Goal: Task Accomplishment & Management: Complete application form

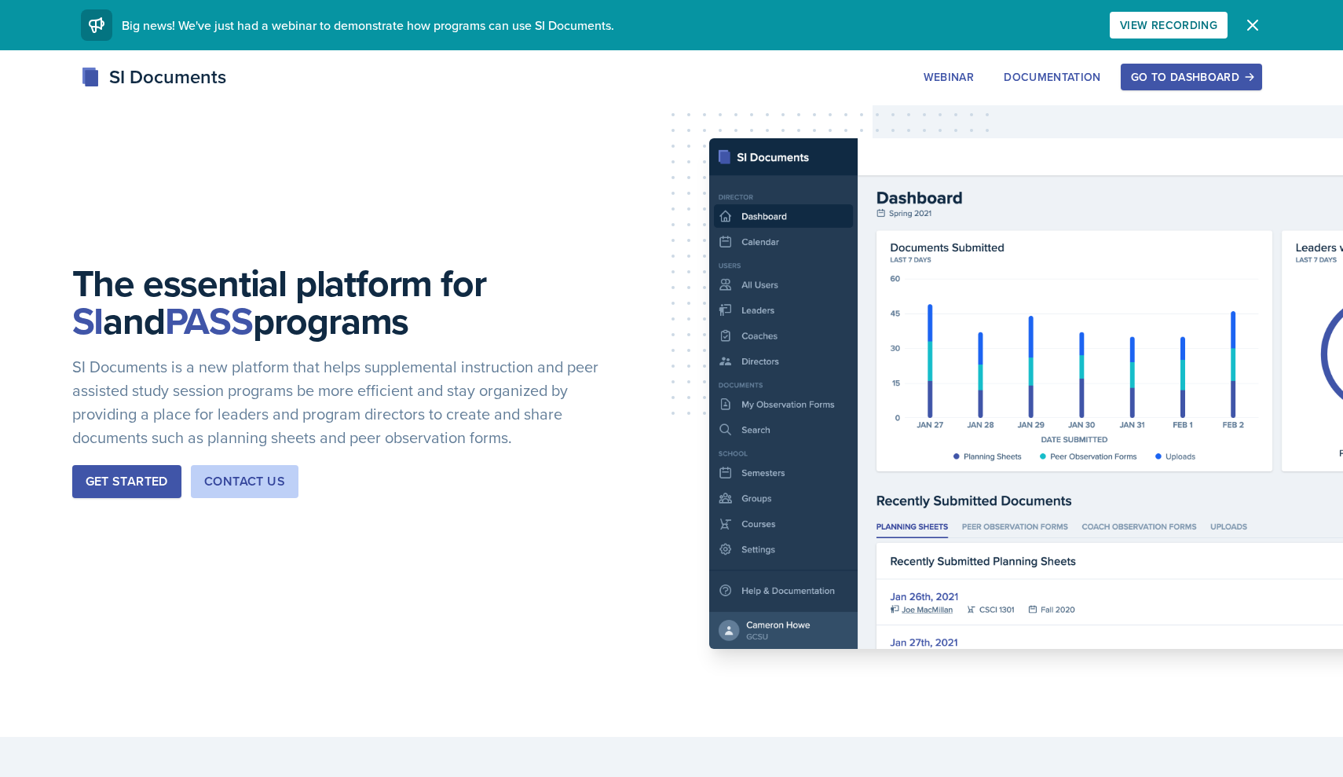
click at [1203, 79] on div "Go to Dashboard" at bounding box center [1191, 77] width 121 height 13
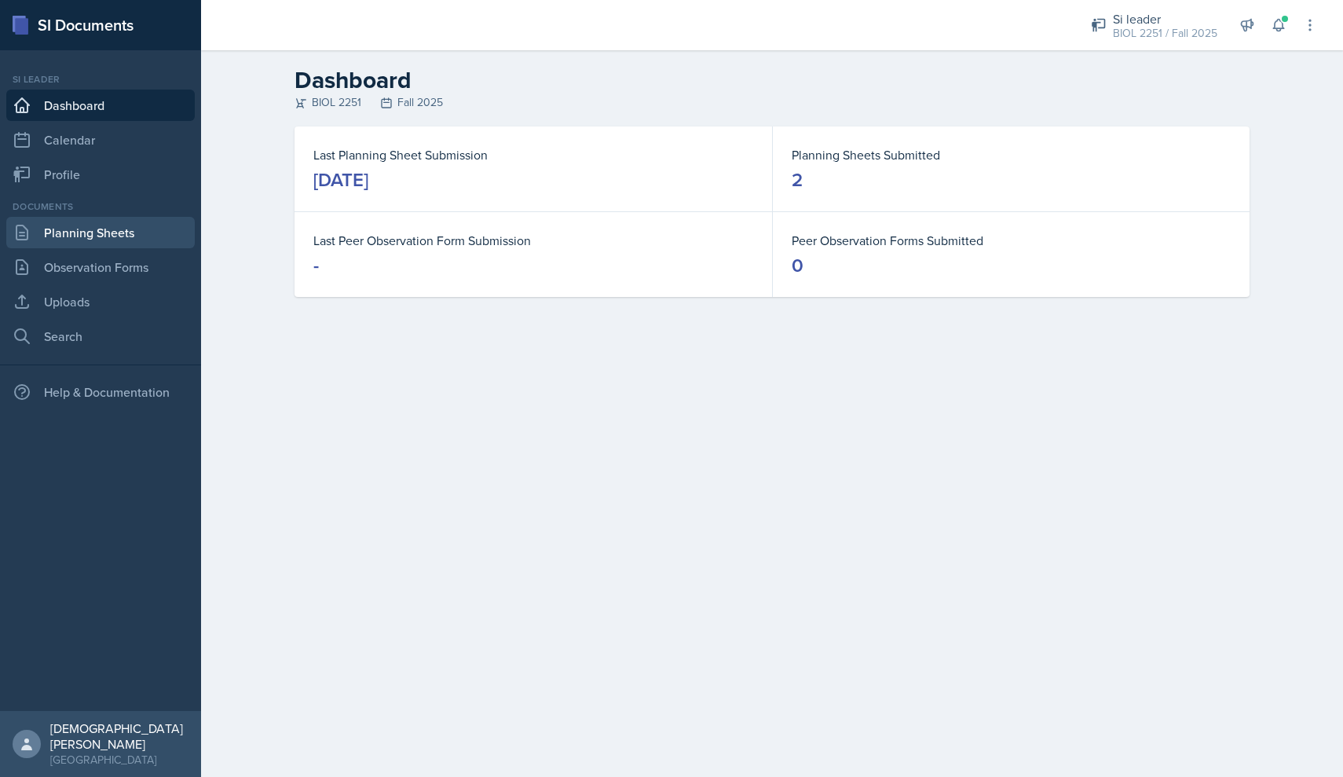
click at [101, 234] on link "Planning Sheets" at bounding box center [100, 232] width 189 height 31
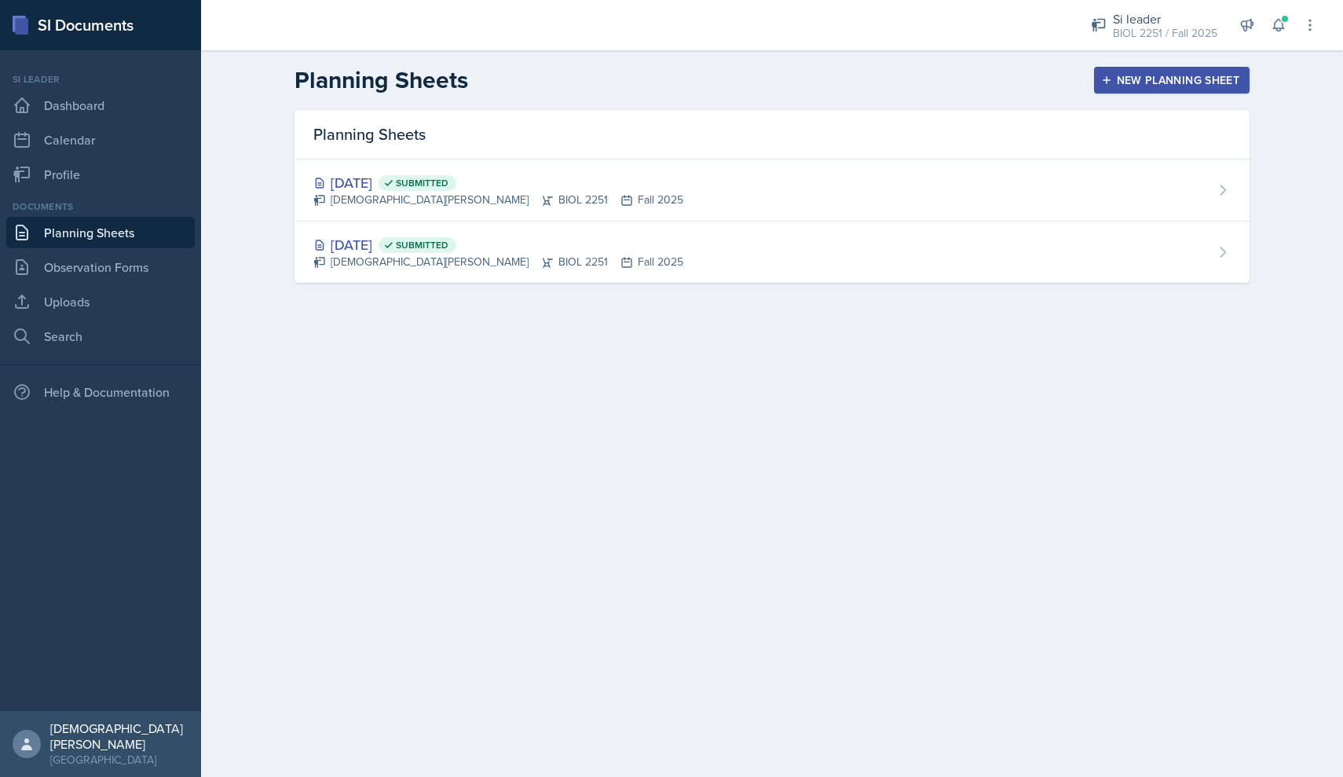
click at [1179, 76] on div "New Planning Sheet" at bounding box center [1171, 80] width 135 height 13
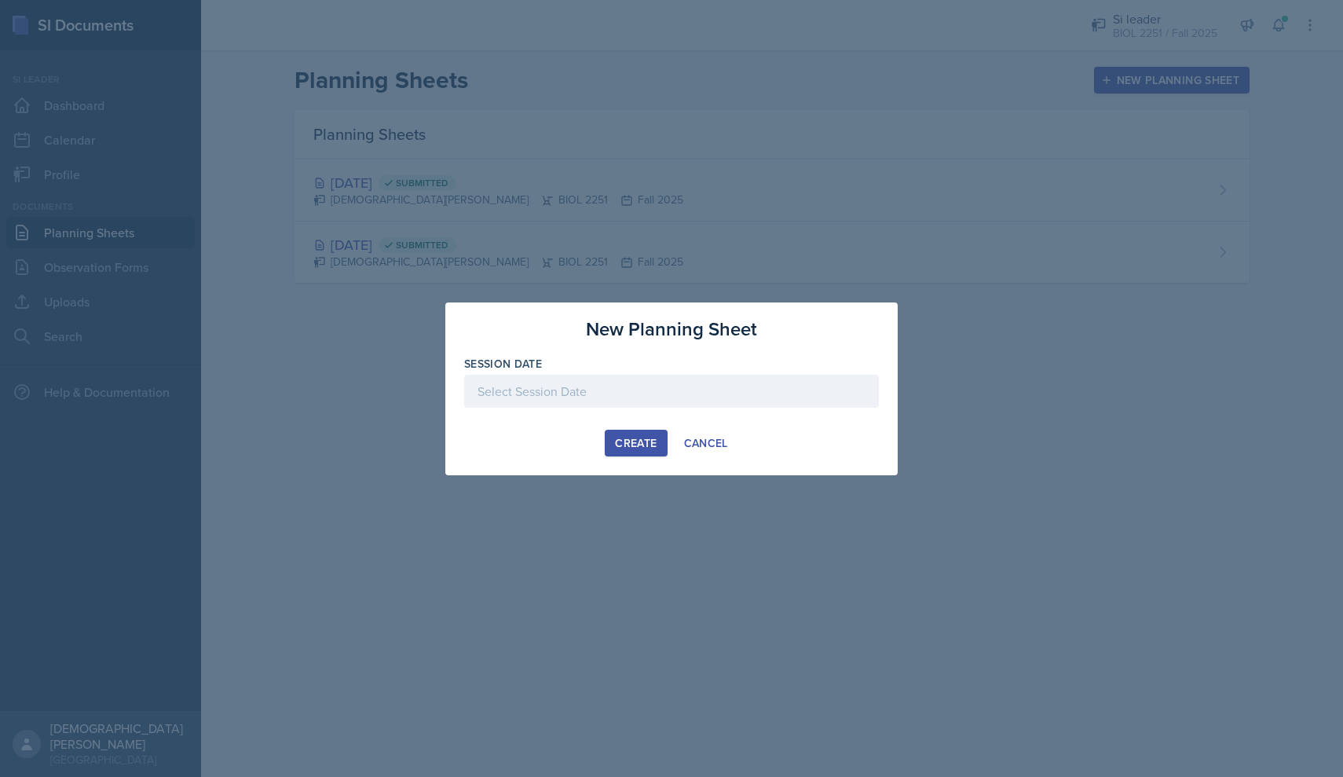
click at [596, 389] on div at bounding box center [671, 391] width 415 height 33
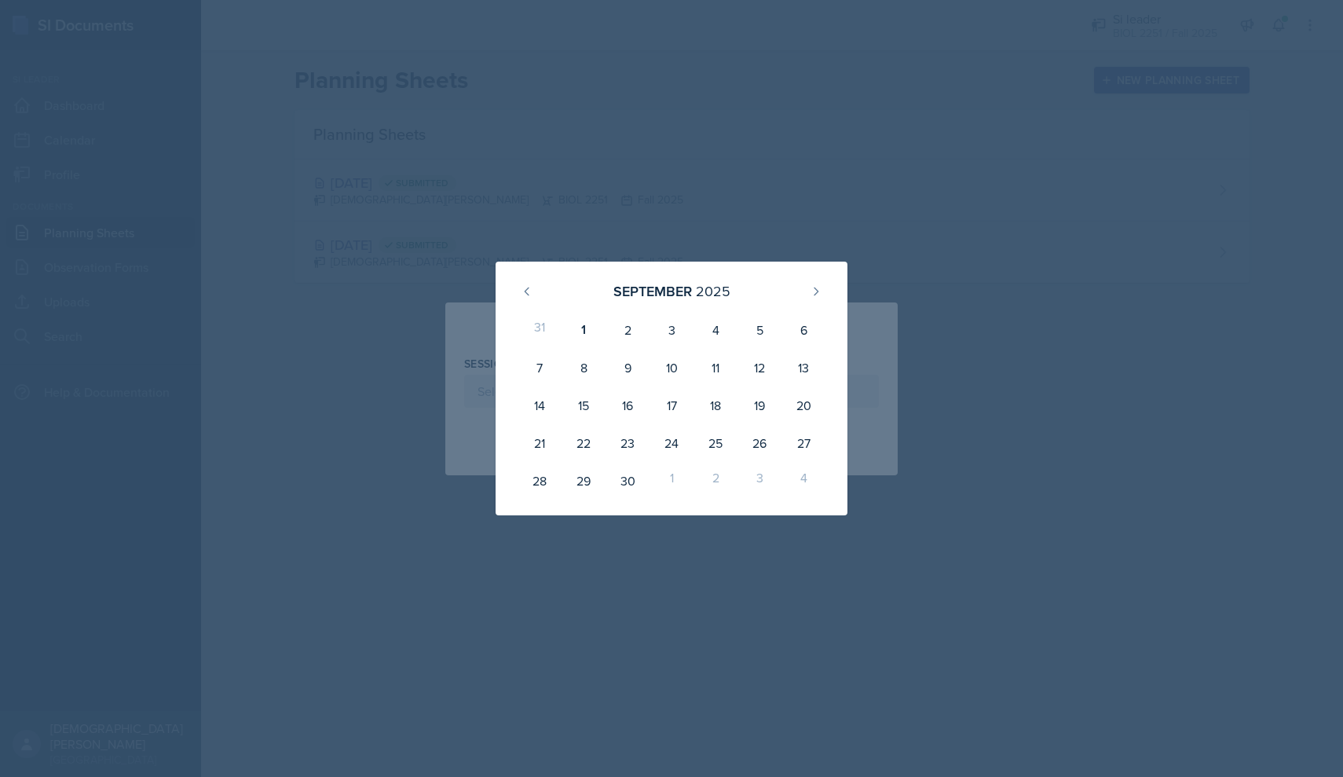
click at [676, 482] on div "1" at bounding box center [672, 481] width 44 height 38
click at [638, 323] on div "2" at bounding box center [628, 330] width 44 height 38
type input "[DATE]"
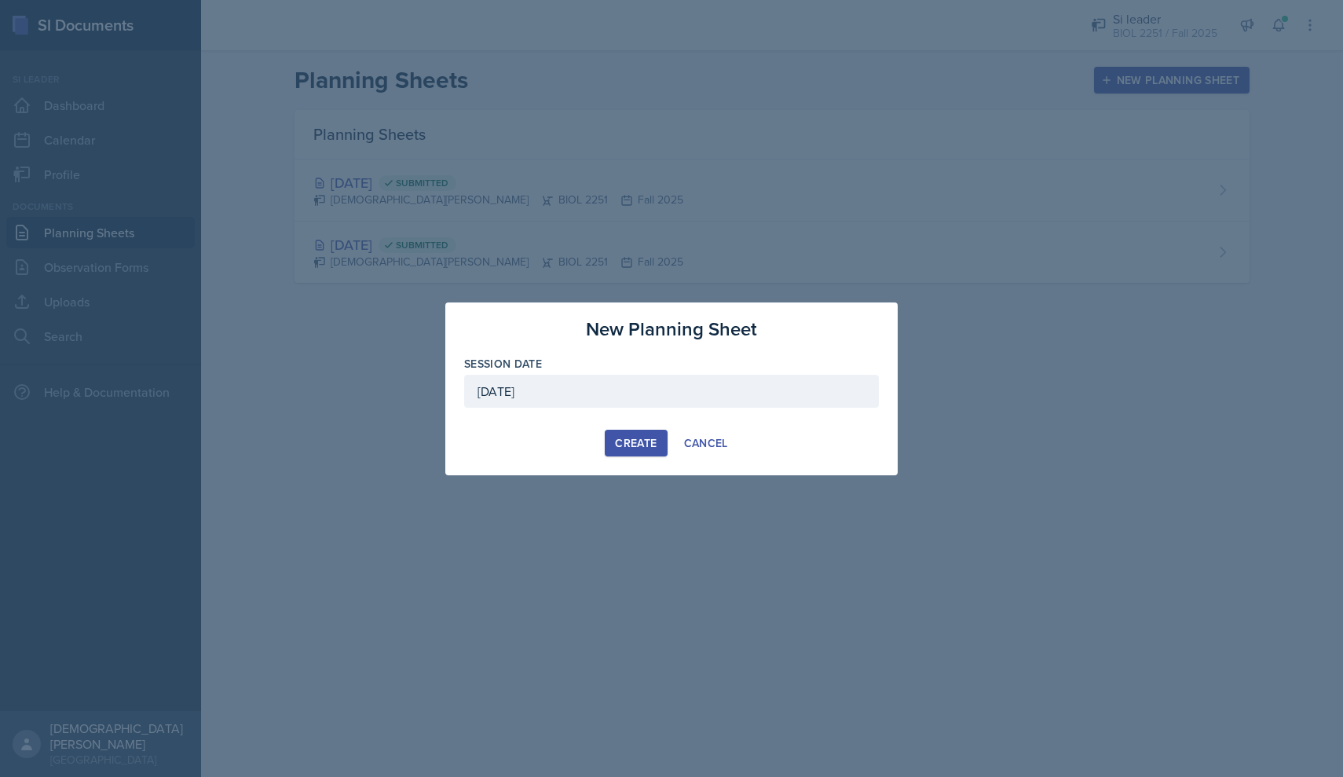
click at [630, 449] on div "Create" at bounding box center [636, 443] width 42 height 13
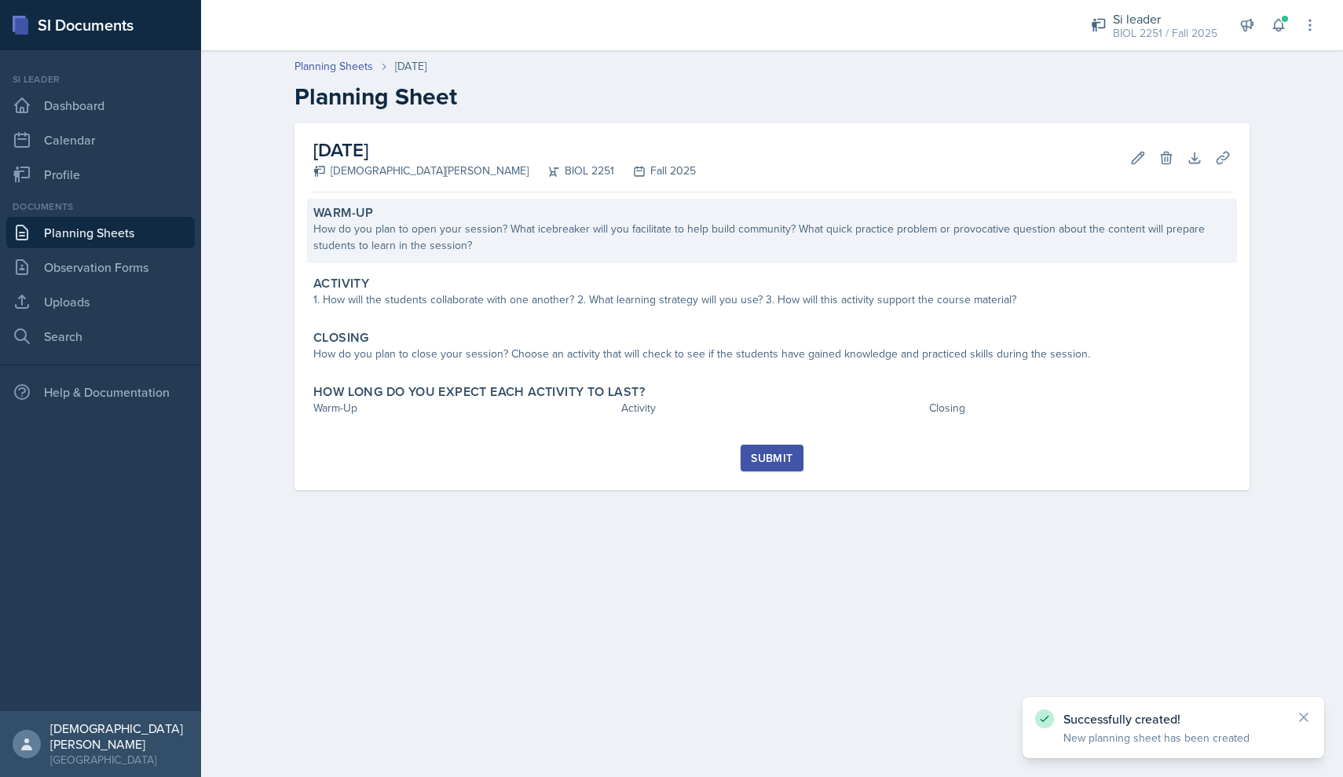
click at [549, 237] on div "How do you plan to open your session? What icebreaker will you facilitate to he…" at bounding box center [771, 237] width 917 height 33
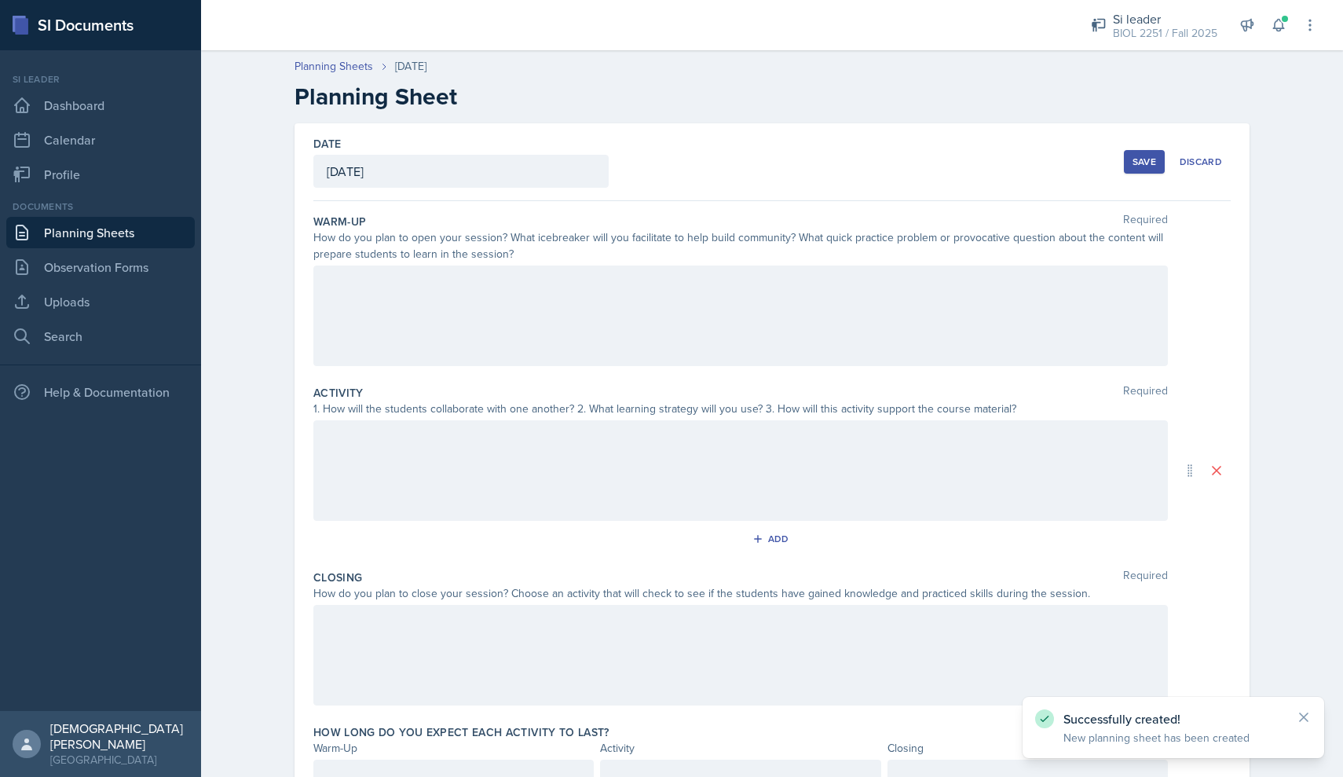
click at [467, 304] on div at bounding box center [740, 315] width 855 height 101
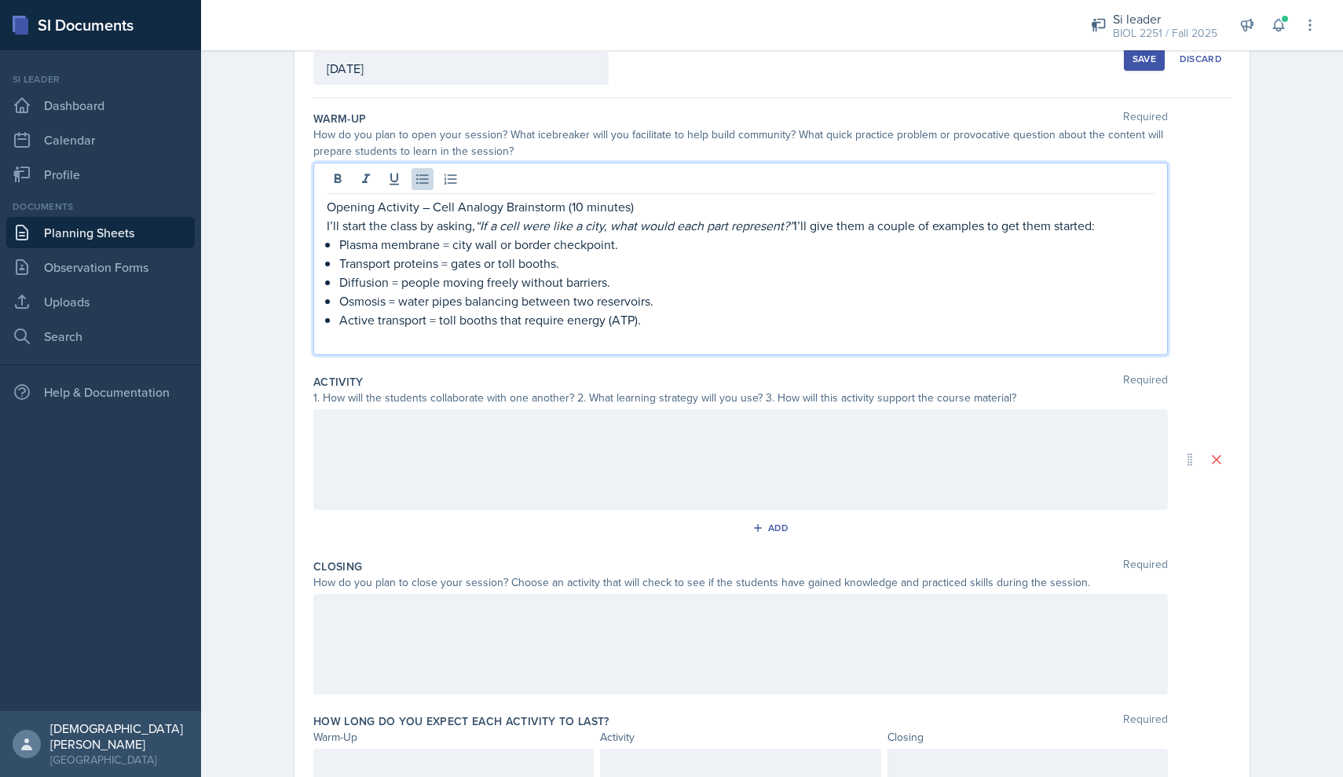
scroll to position [118, 0]
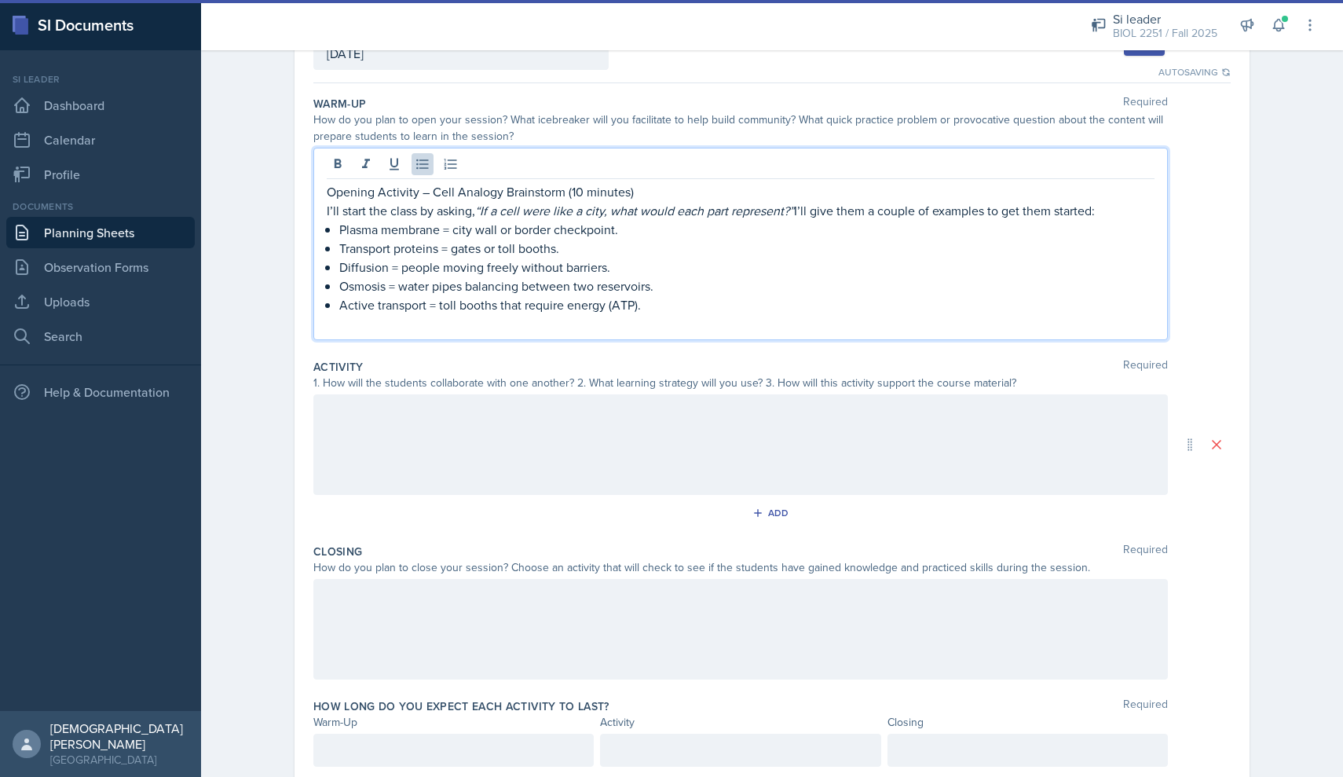
click at [480, 447] on div at bounding box center [740, 444] width 855 height 101
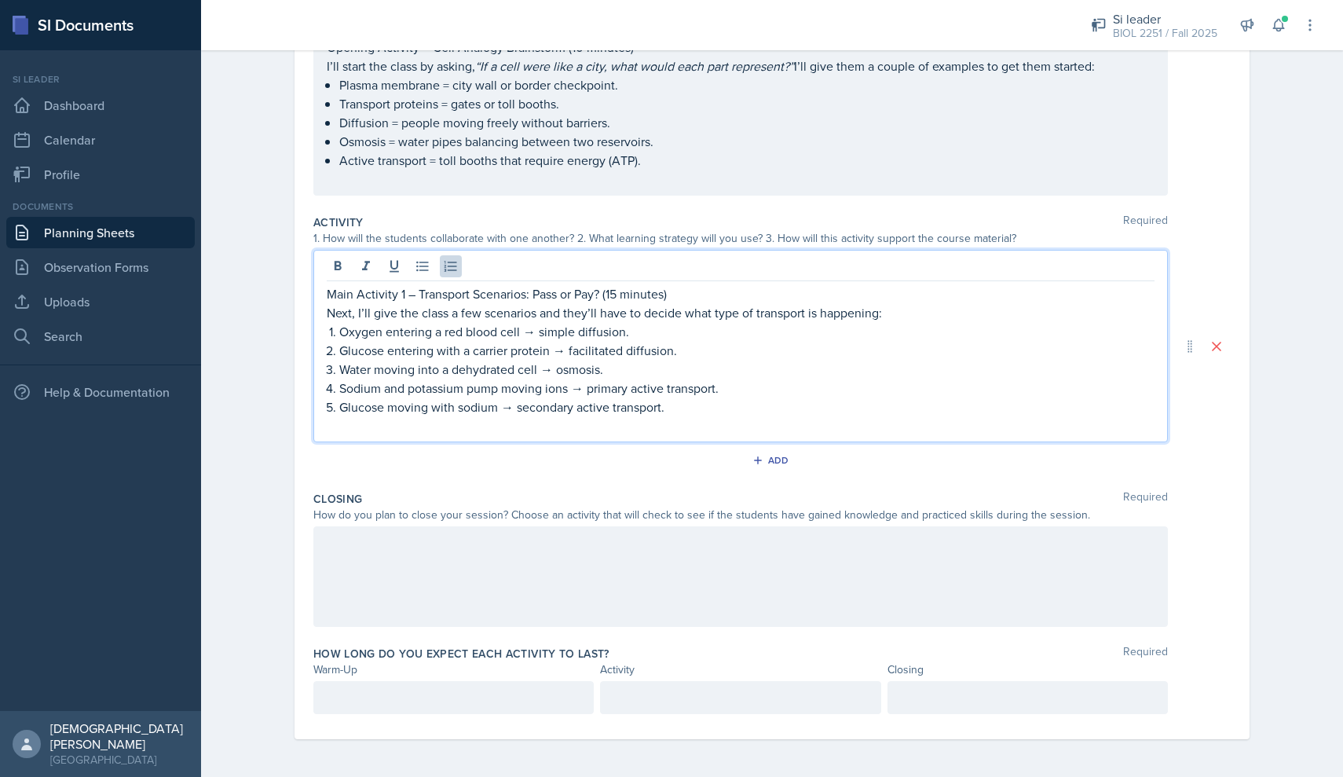
scroll to position [0, 0]
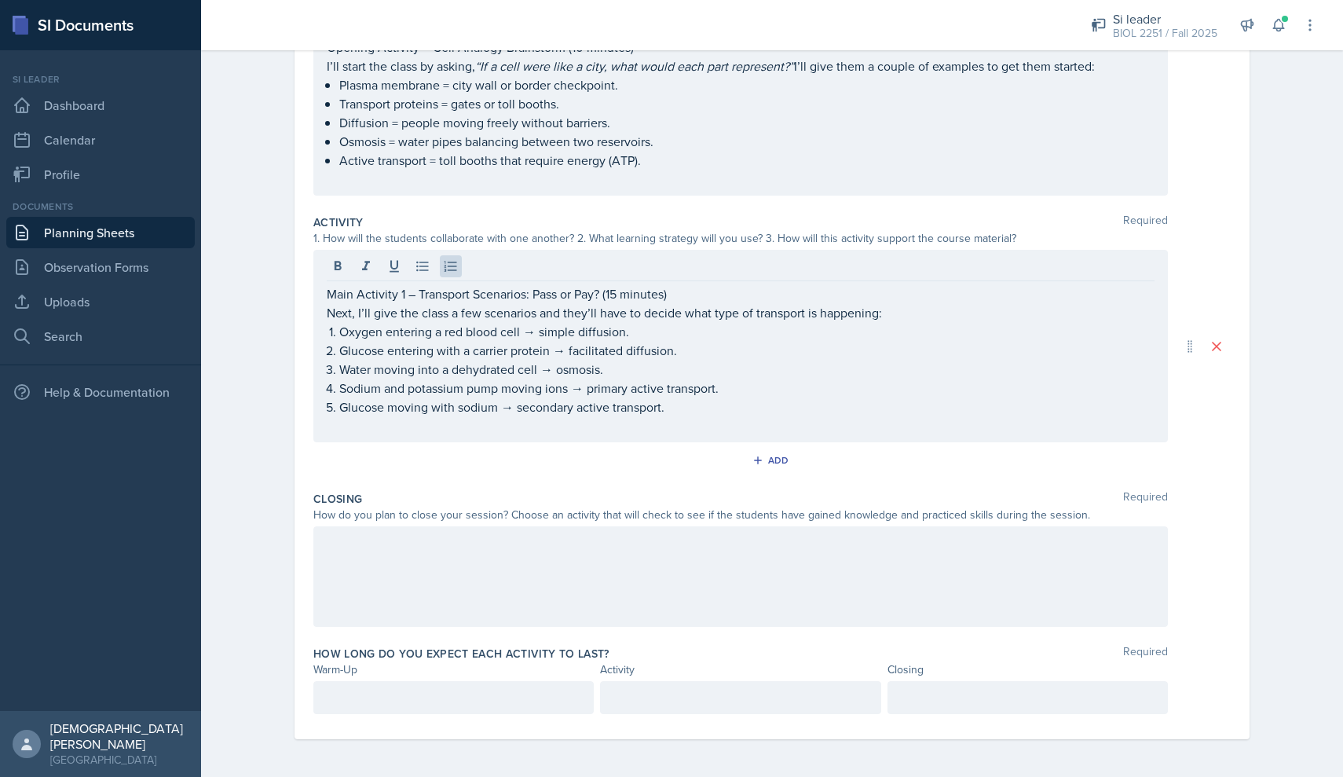
click at [533, 553] on div at bounding box center [740, 576] width 855 height 101
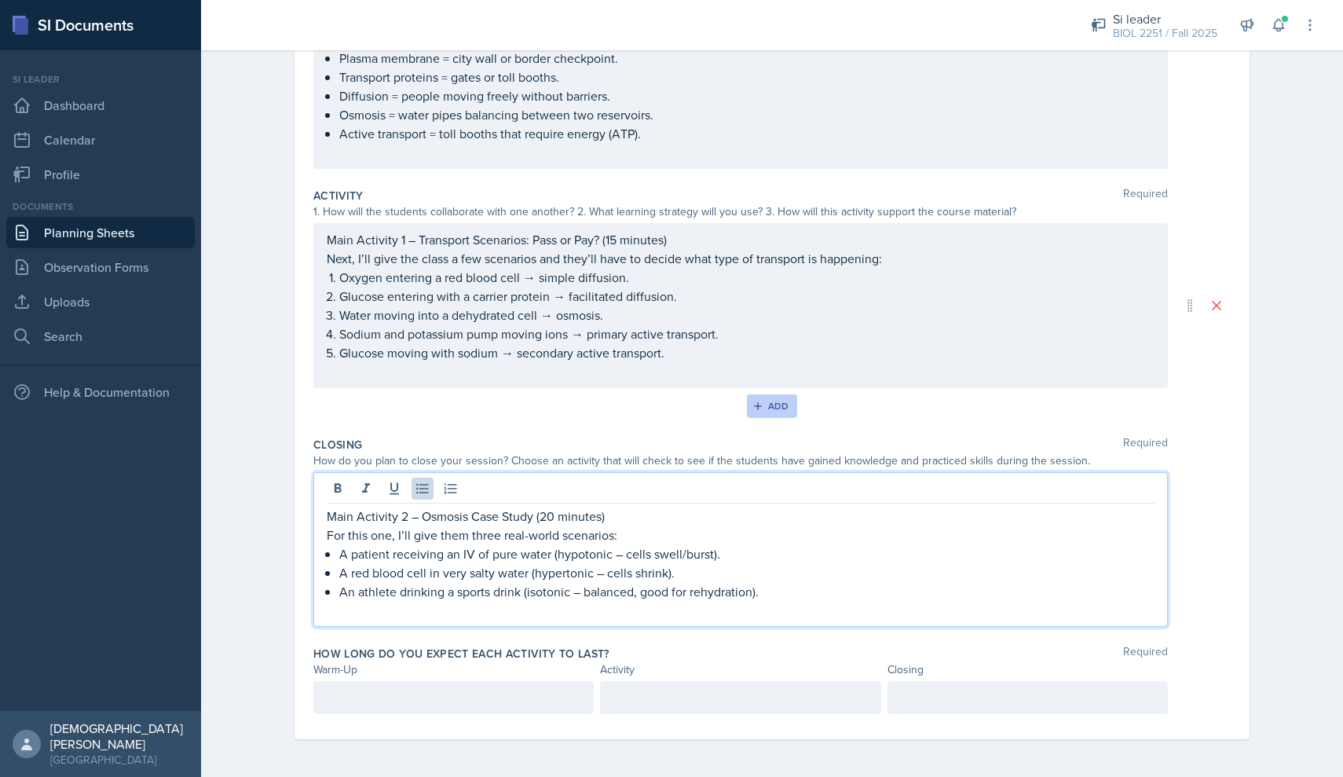
click at [787, 408] on div "Add" at bounding box center [773, 406] width 34 height 13
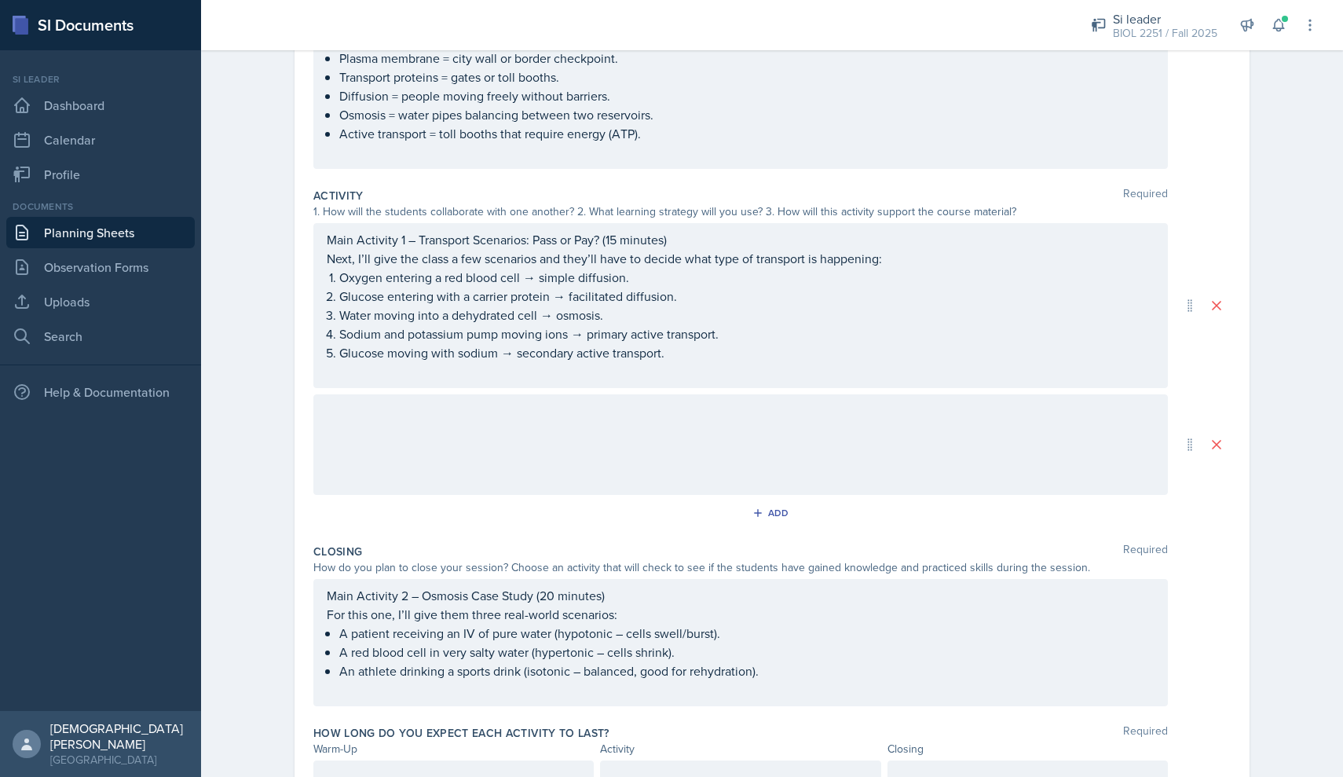
click at [486, 441] on div at bounding box center [740, 444] width 855 height 101
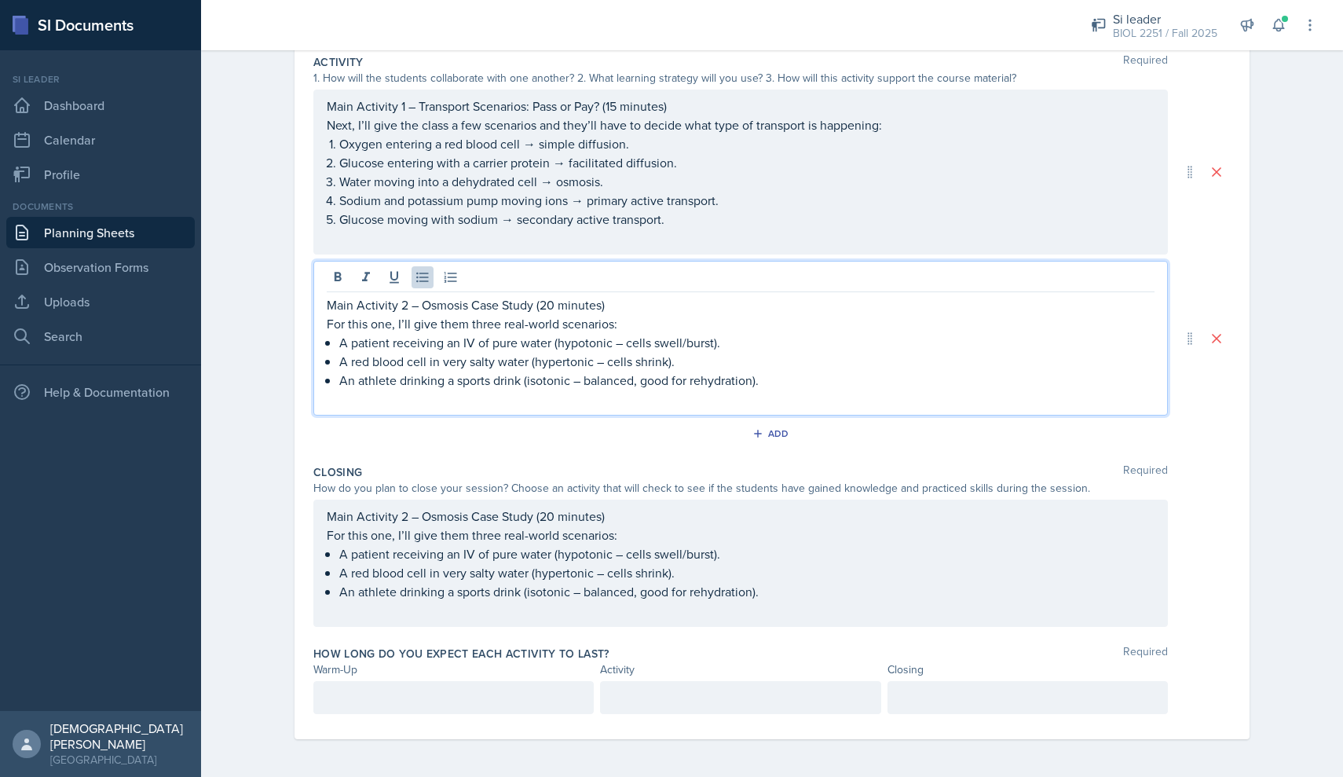
scroll to position [395, 0]
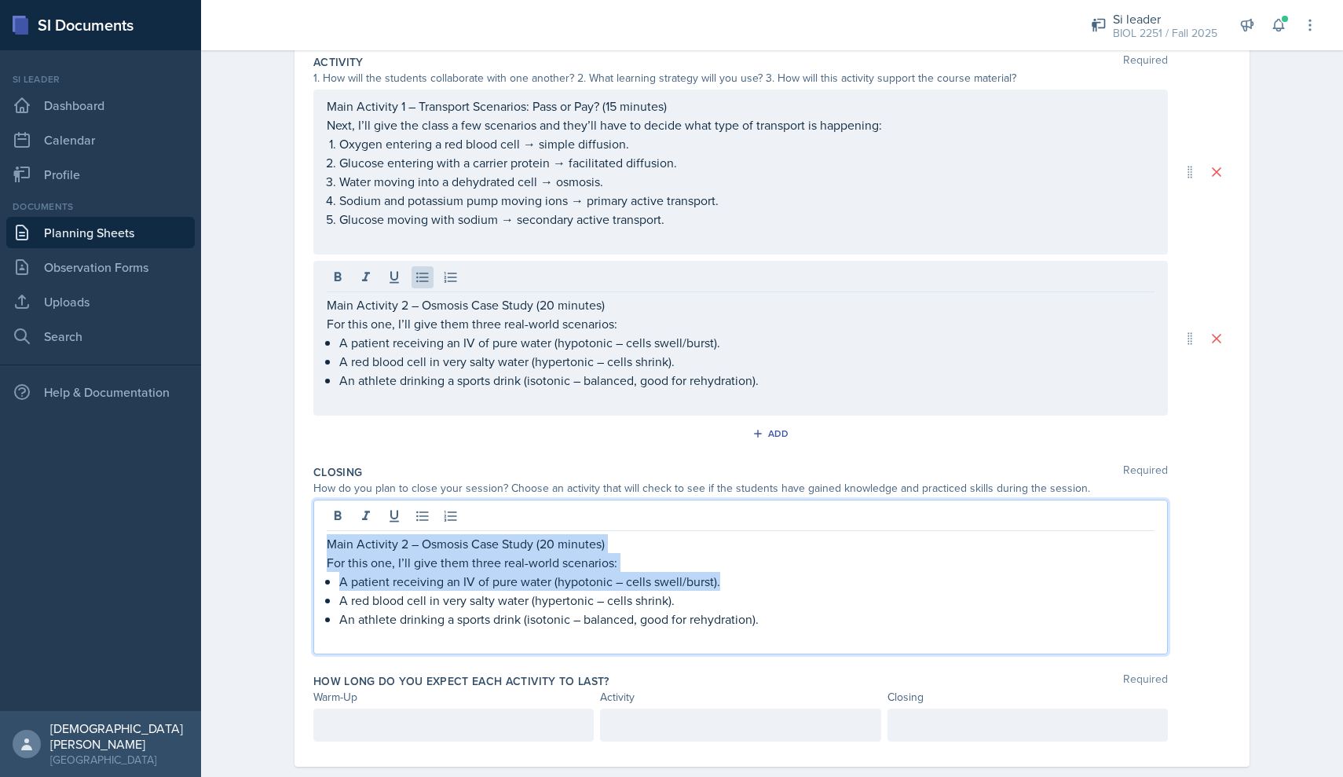
drag, startPoint x: 800, startPoint y: 583, endPoint x: 321, endPoint y: 529, distance: 482.2
click at [321, 529] on div "Main Activity 2 – Osmosis Case Study (20 minutes) For this one, I’ll give them …" at bounding box center [740, 577] width 855 height 155
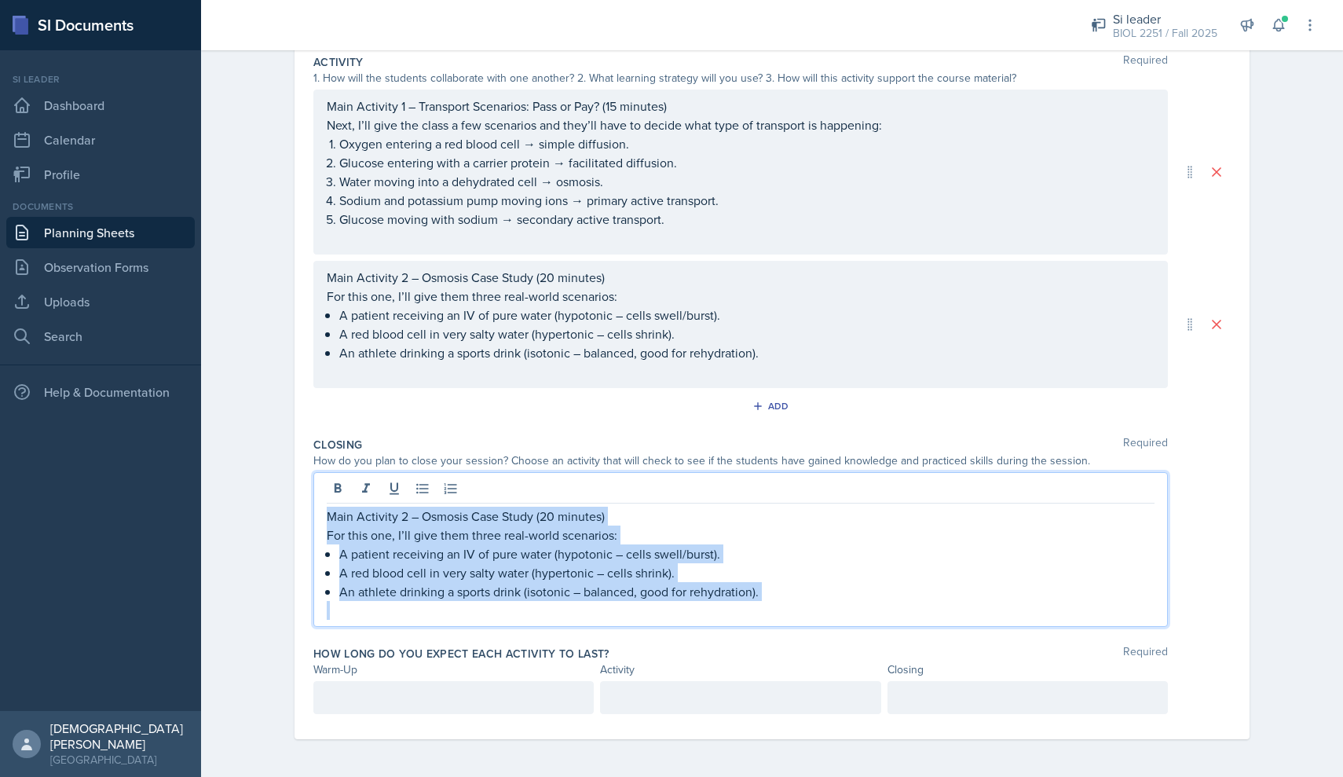
drag, startPoint x: 781, startPoint y: 601, endPoint x: 197, endPoint y: 445, distance: 604.2
click at [197, 445] on div "SI Documents Si leader Dashboard Calendar Profile Documents Planning Sheets Obs…" at bounding box center [671, 388] width 1343 height 777
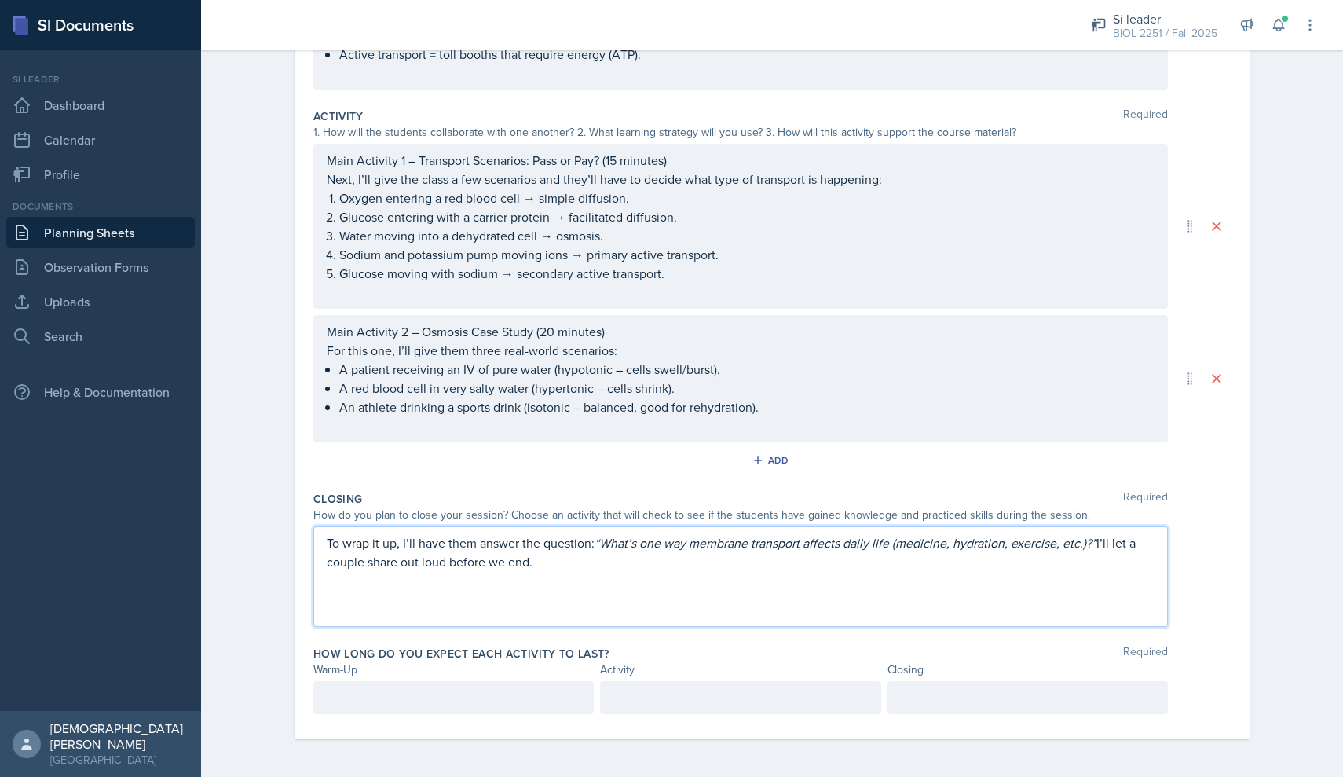
scroll to position [0, 0]
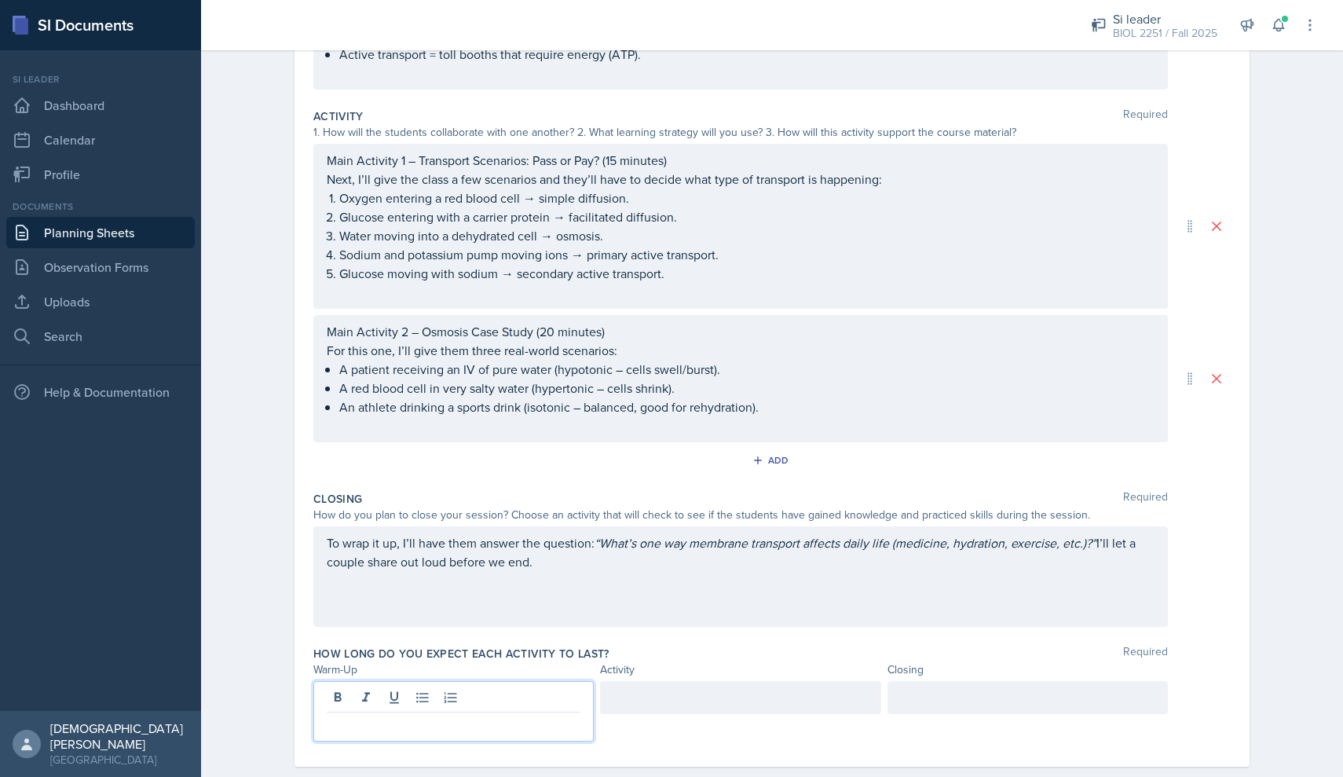
click at [395, 702] on div at bounding box center [453, 711] width 280 height 60
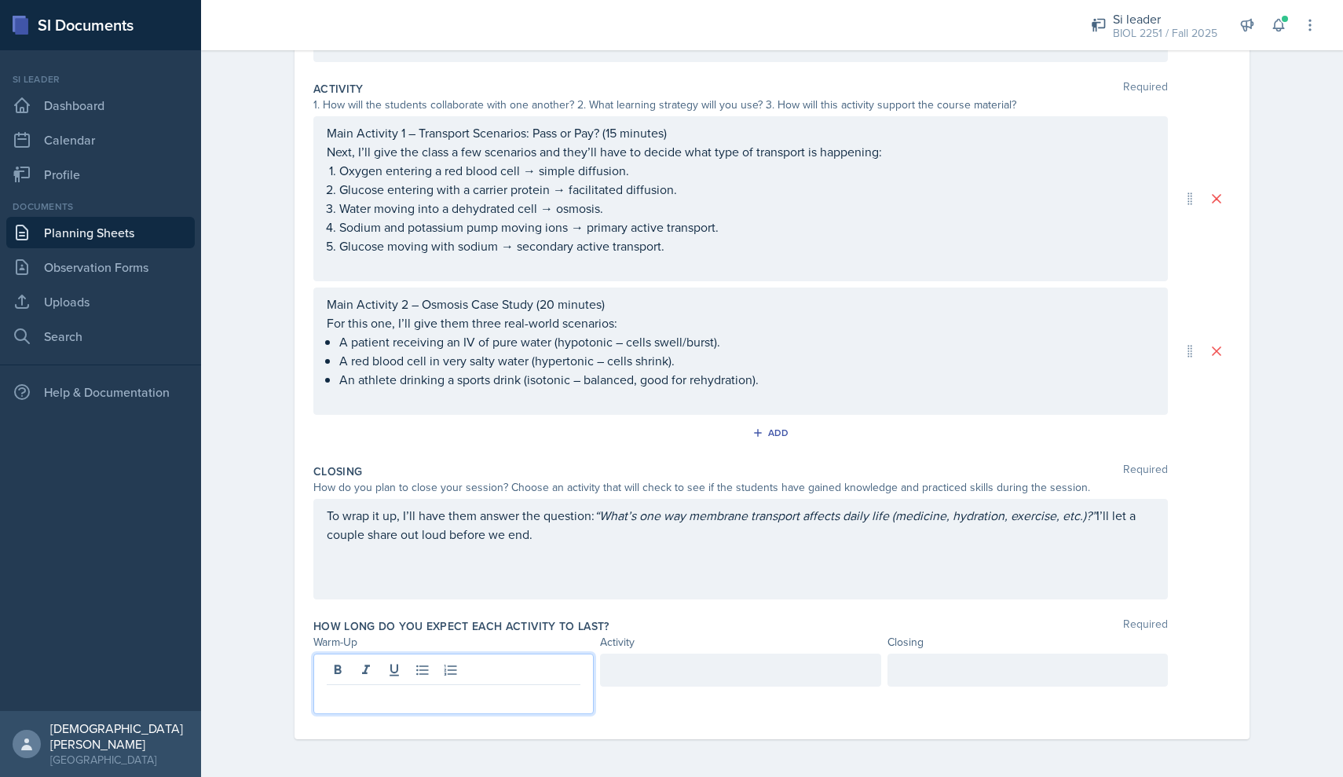
scroll to position [368, 0]
click at [676, 672] on div at bounding box center [740, 670] width 280 height 33
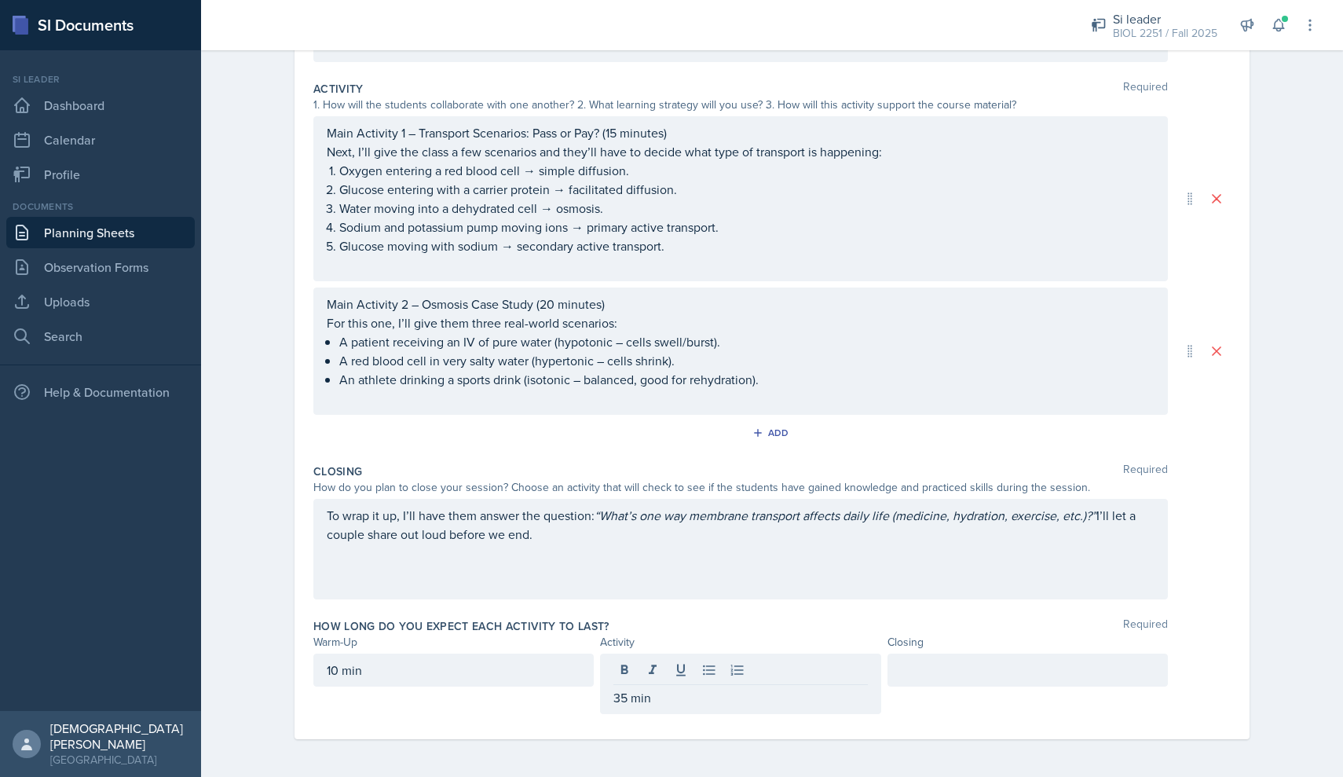
click at [989, 687] on div at bounding box center [1028, 684] width 280 height 60
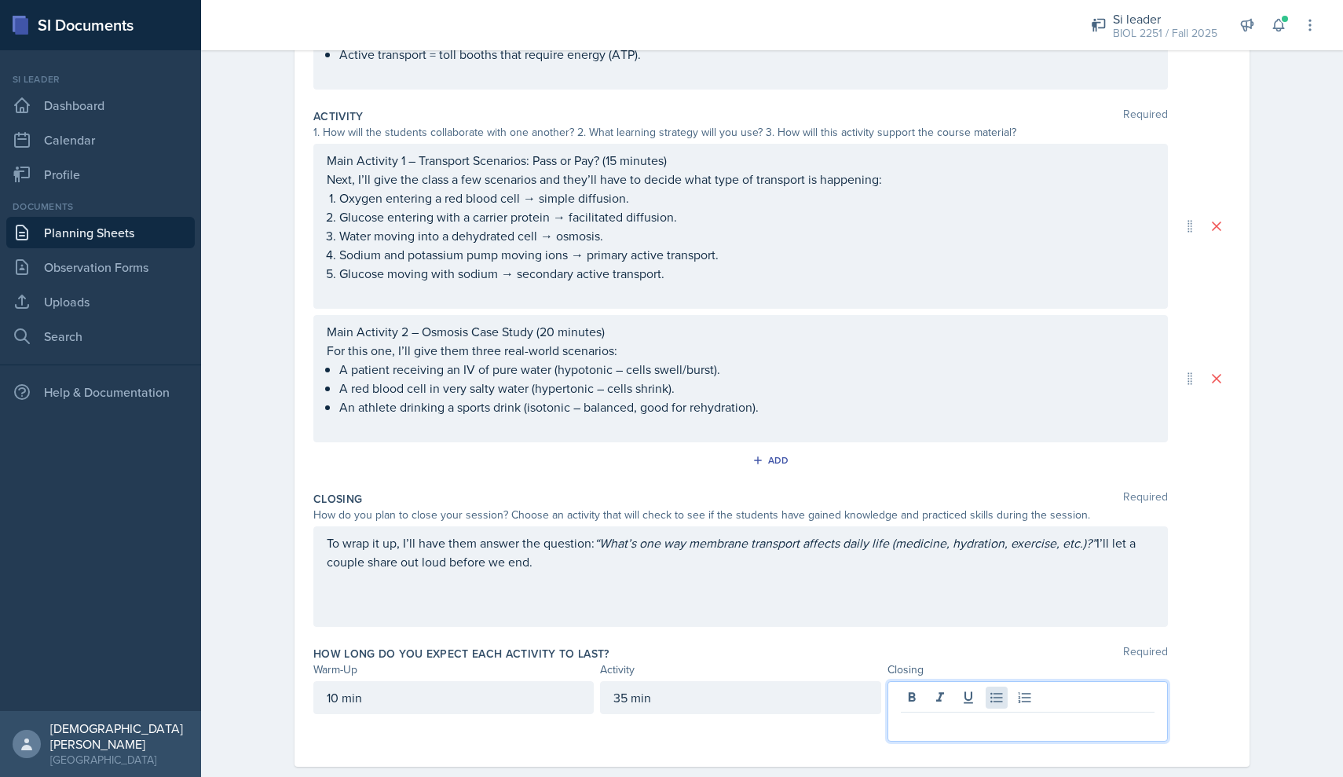
click at [987, 698] on div at bounding box center [1028, 711] width 280 height 60
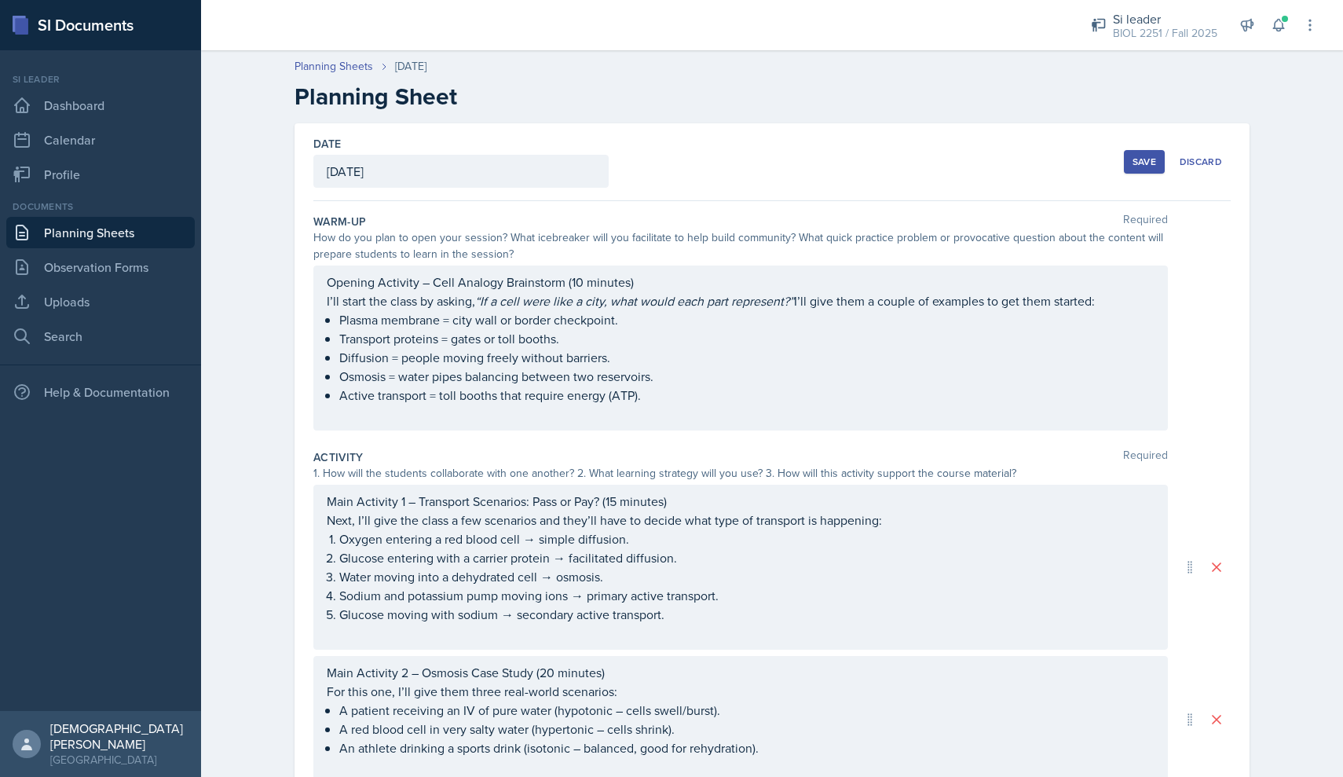
scroll to position [0, 0]
click at [1141, 159] on div "Save" at bounding box center [1145, 162] width 24 height 13
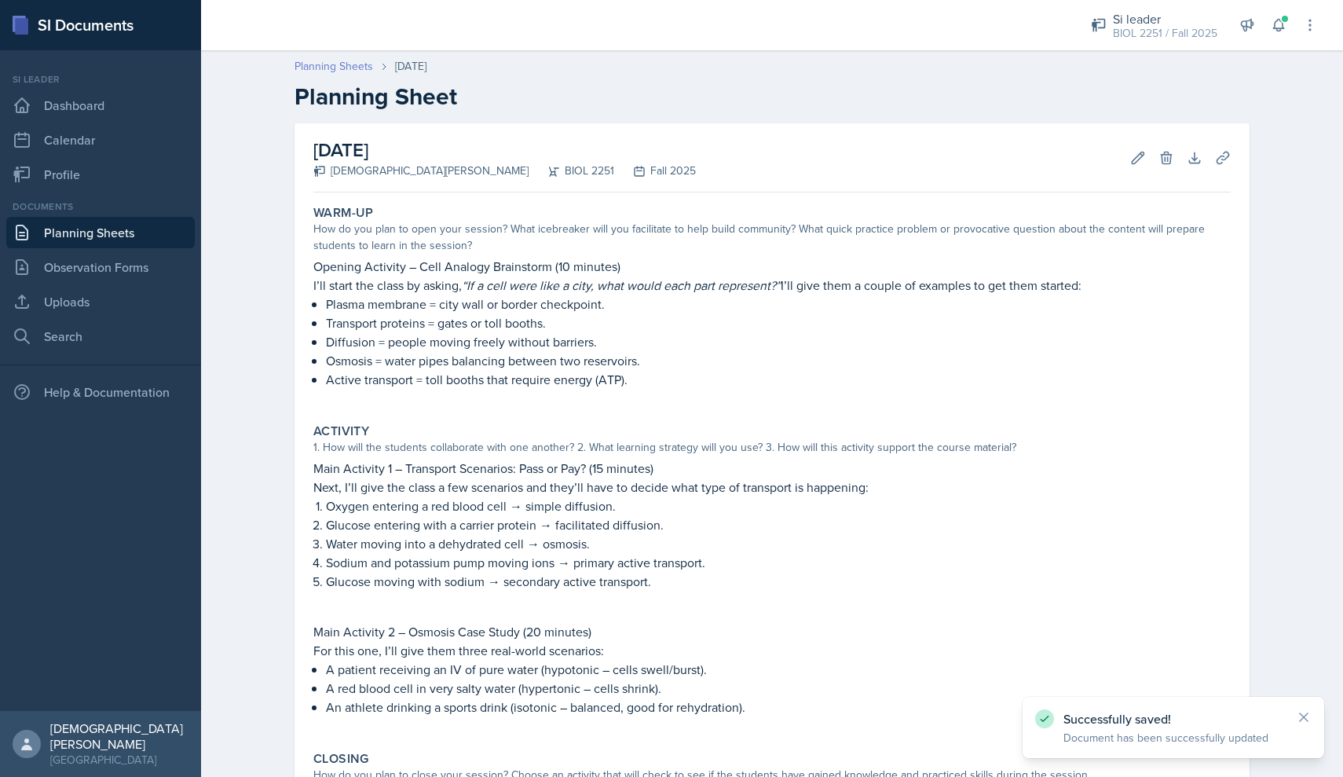
click at [357, 68] on link "Planning Sheets" at bounding box center [334, 66] width 79 height 16
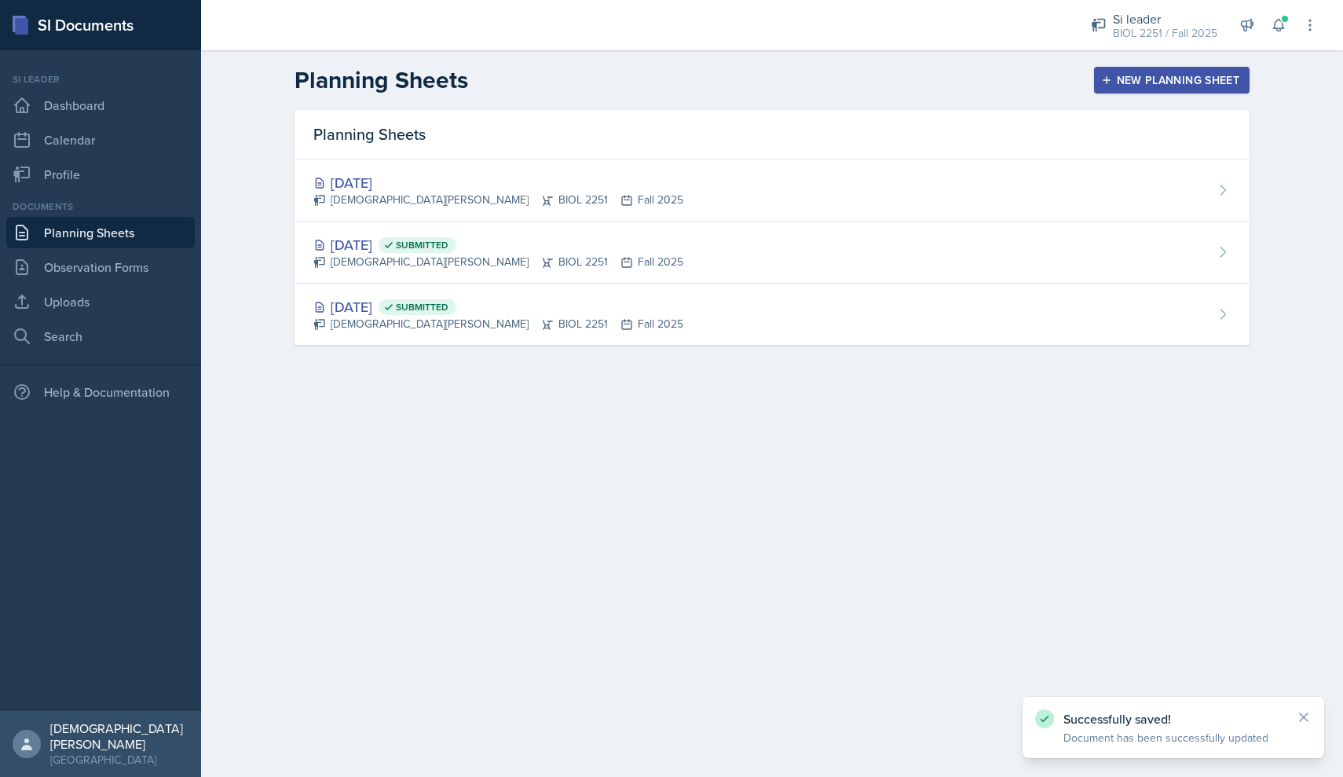
click at [1175, 75] on div "New Planning Sheet" at bounding box center [1171, 80] width 135 height 13
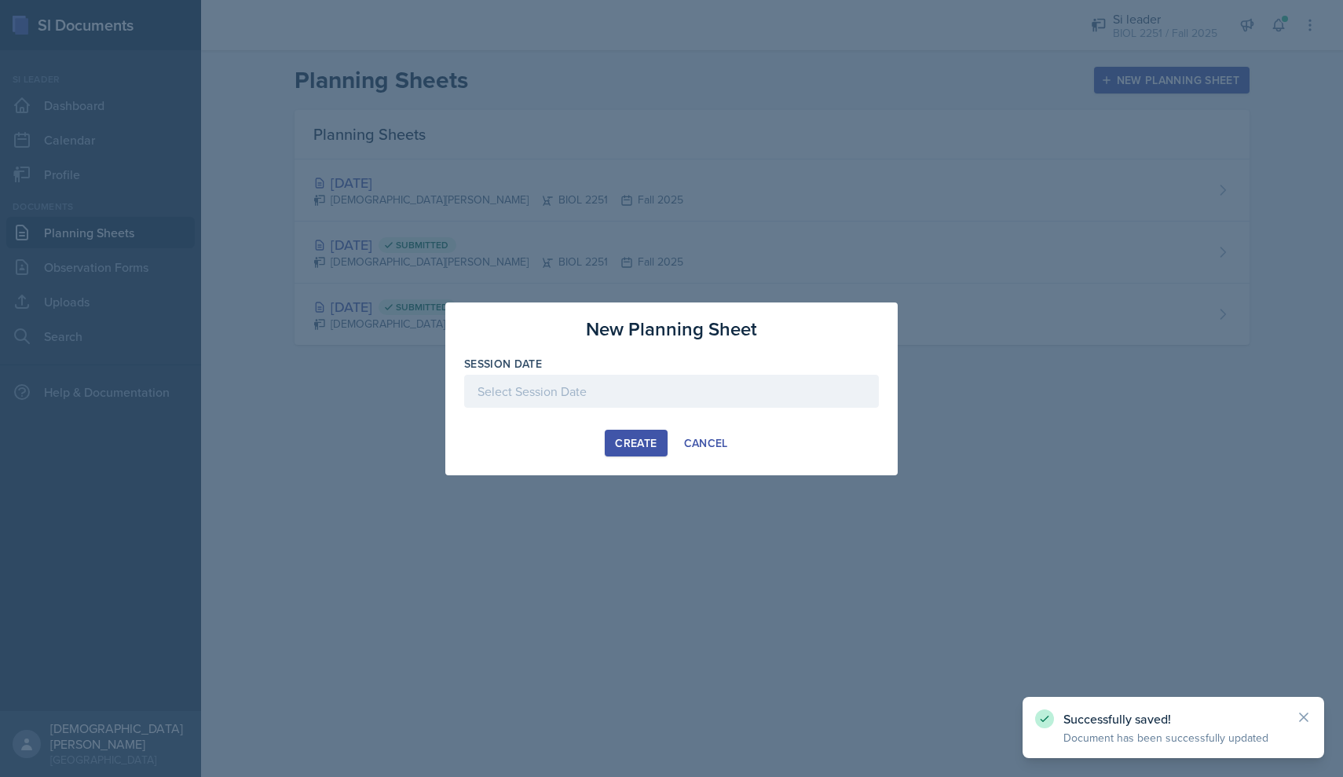
click at [646, 390] on div at bounding box center [671, 391] width 415 height 33
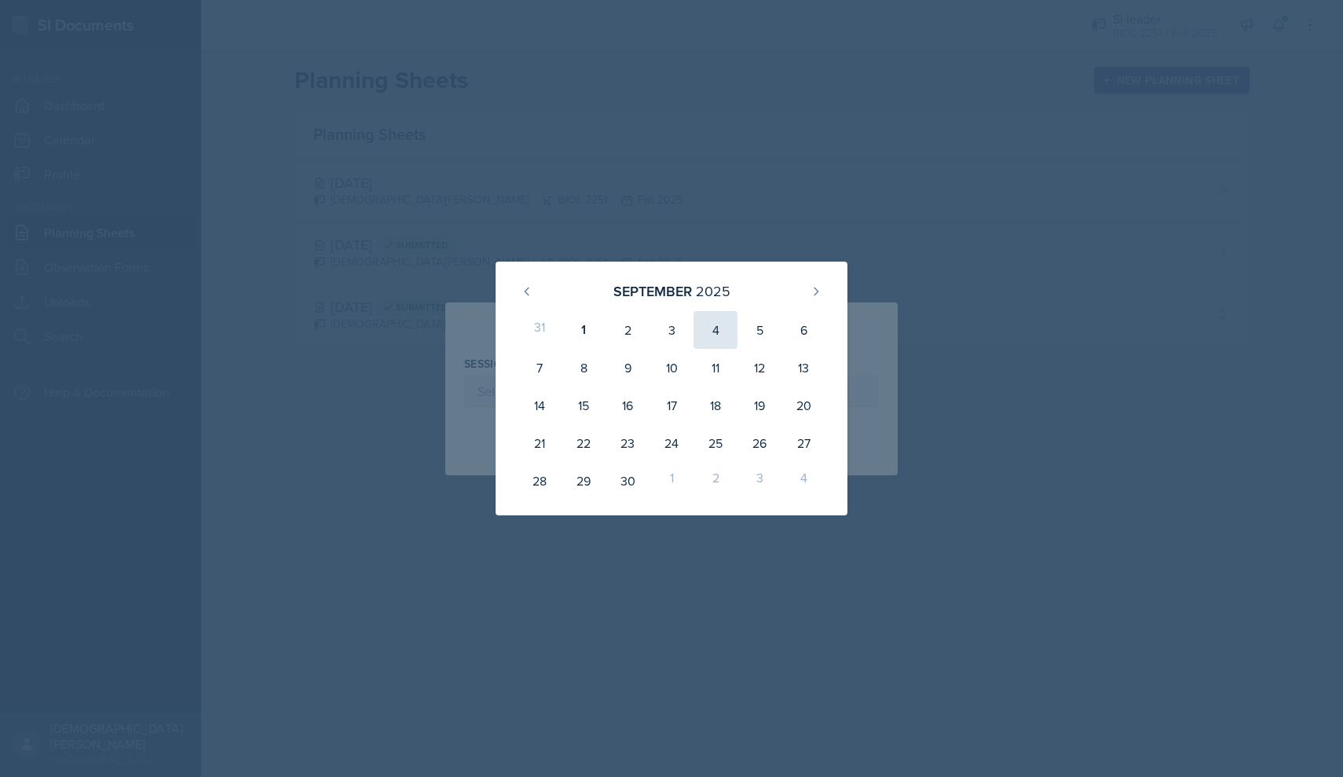
click at [712, 324] on div "4" at bounding box center [716, 330] width 44 height 38
type input "[DATE]"
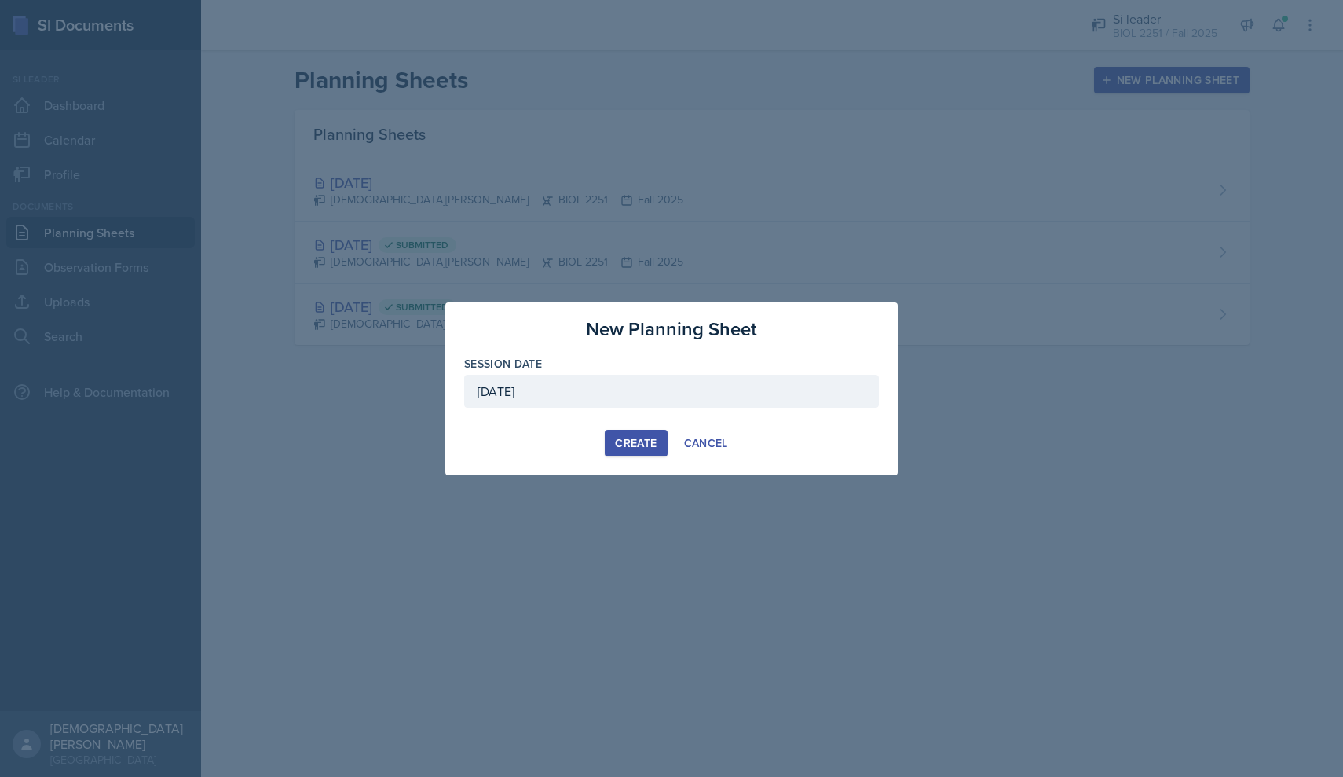
click at [624, 437] on div "Create" at bounding box center [636, 443] width 42 height 13
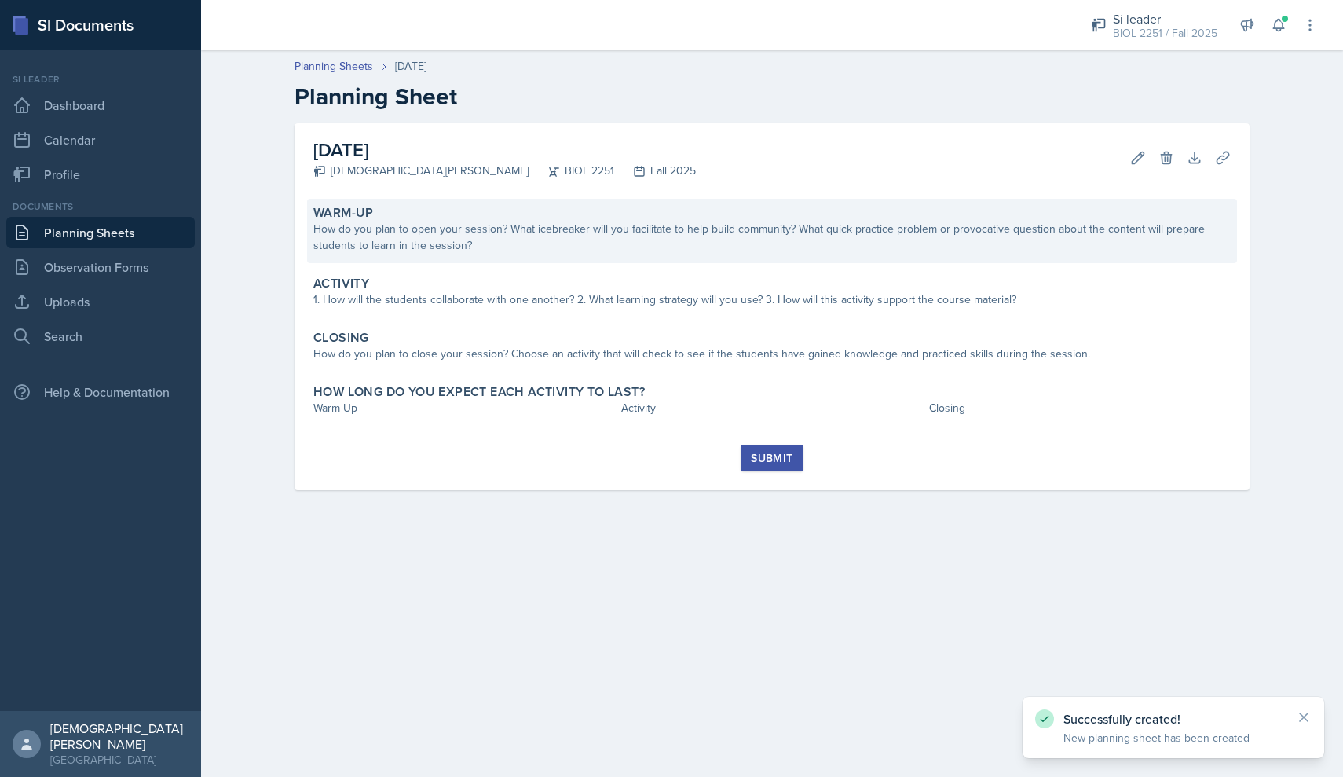
click at [492, 243] on div "How do you plan to open your session? What icebreaker will you facilitate to he…" at bounding box center [771, 237] width 917 height 33
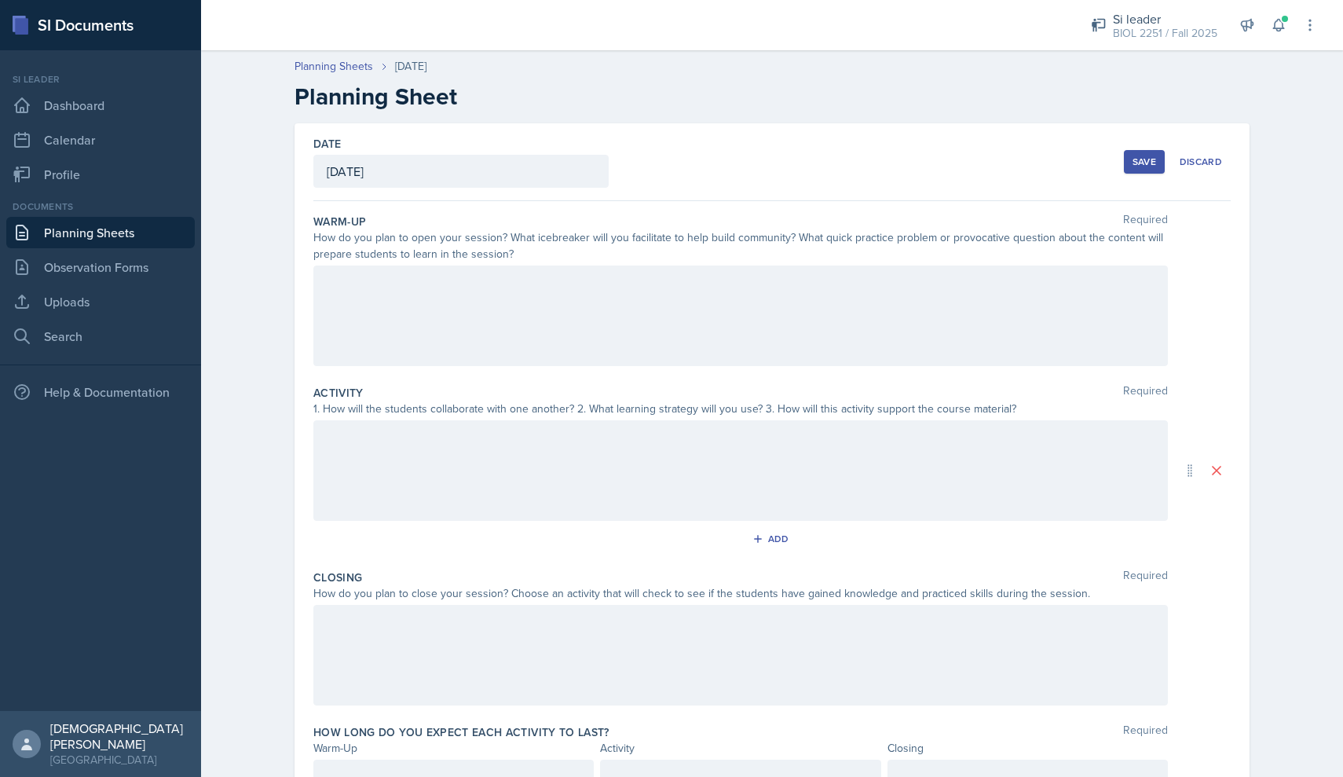
click at [542, 300] on div at bounding box center [740, 315] width 855 height 101
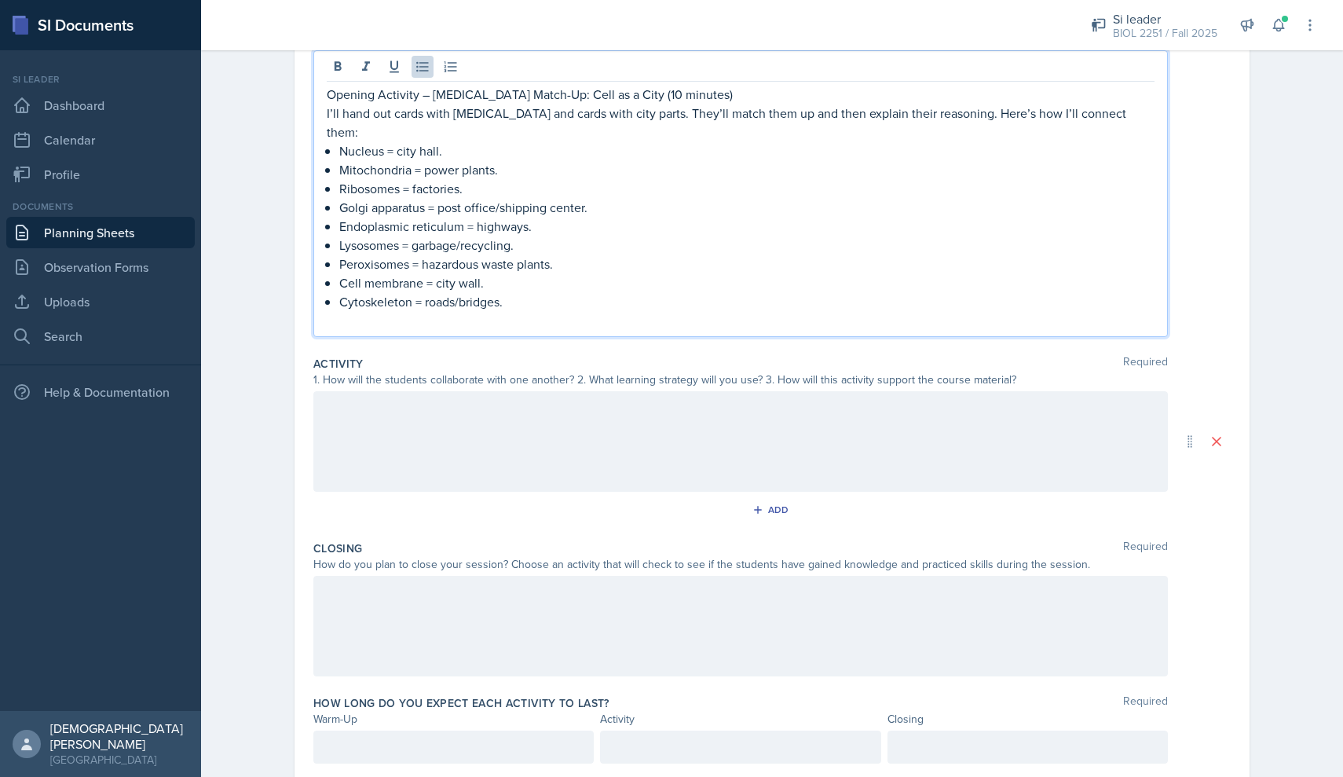
scroll to position [216, 0]
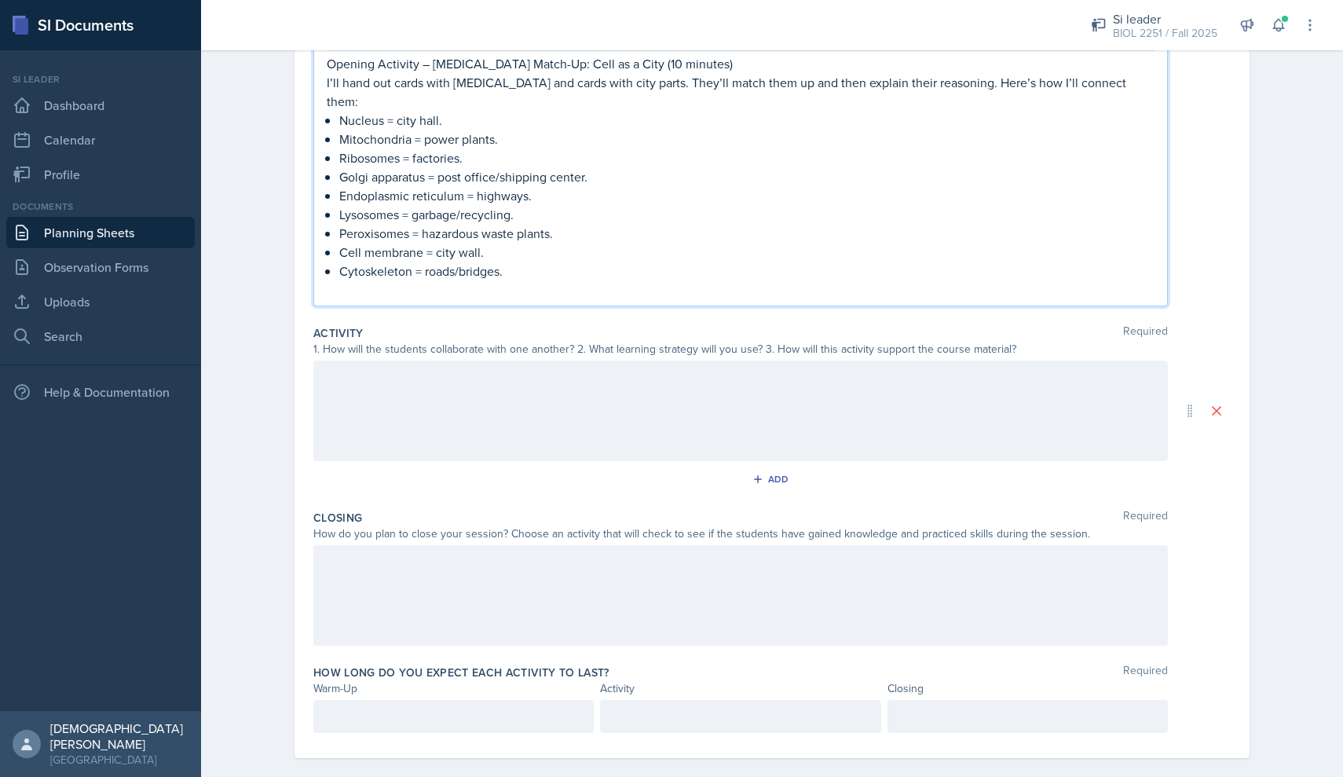
click at [502, 394] on div at bounding box center [740, 411] width 855 height 101
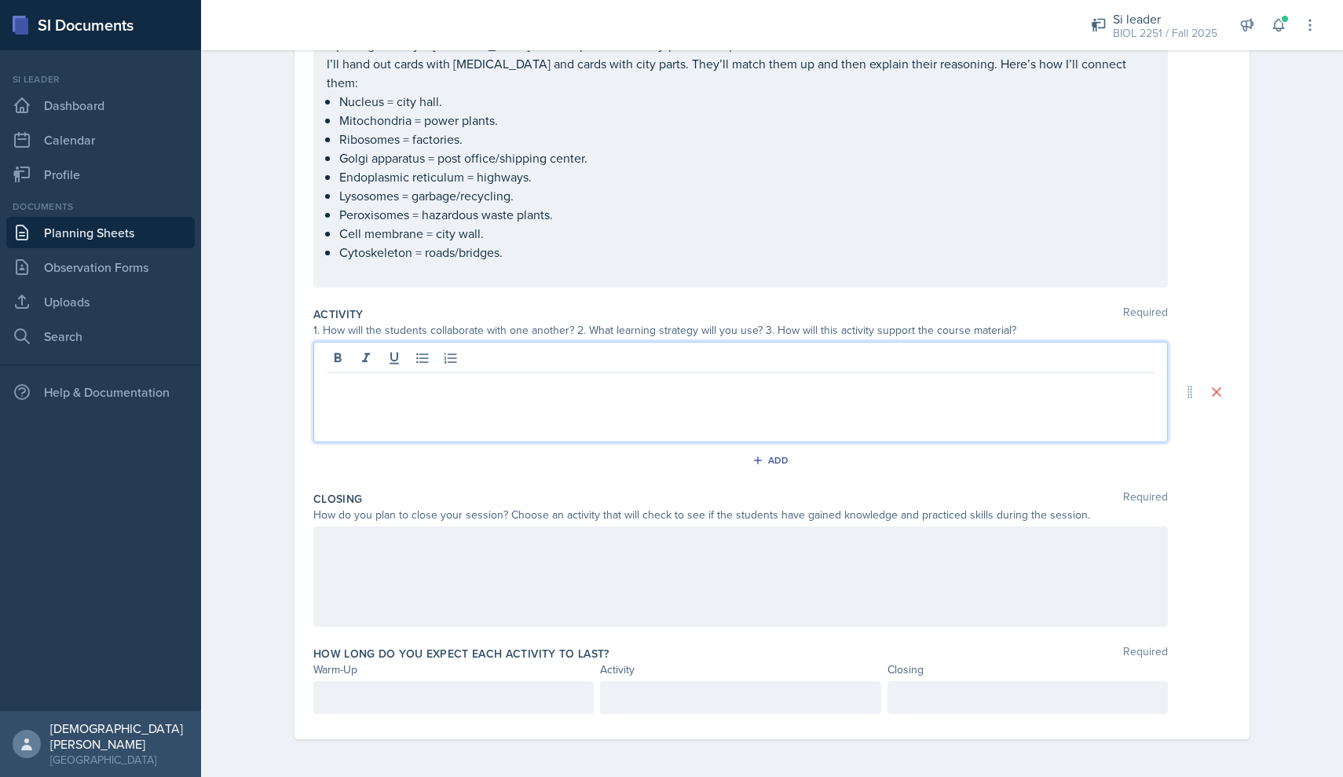
scroll to position [218, 0]
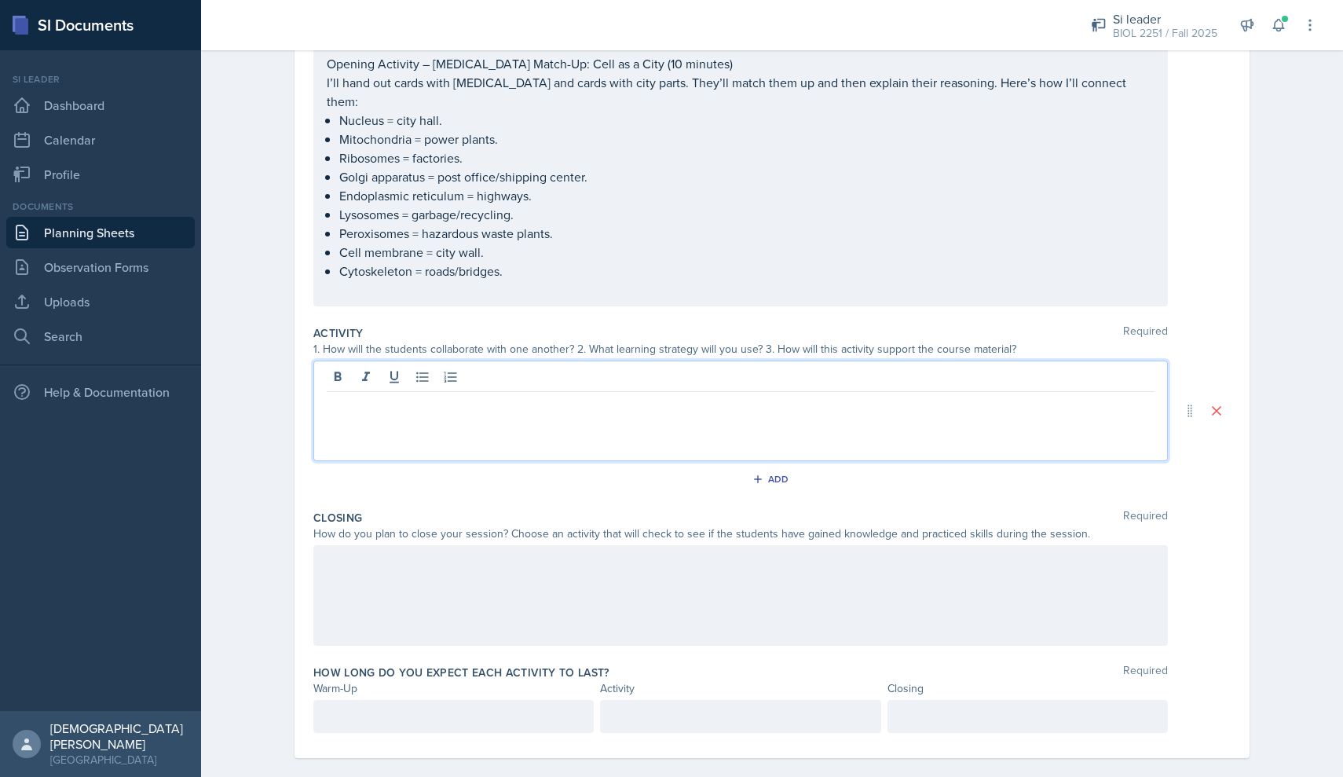
click at [590, 5] on div at bounding box center [632, 25] width 837 height 50
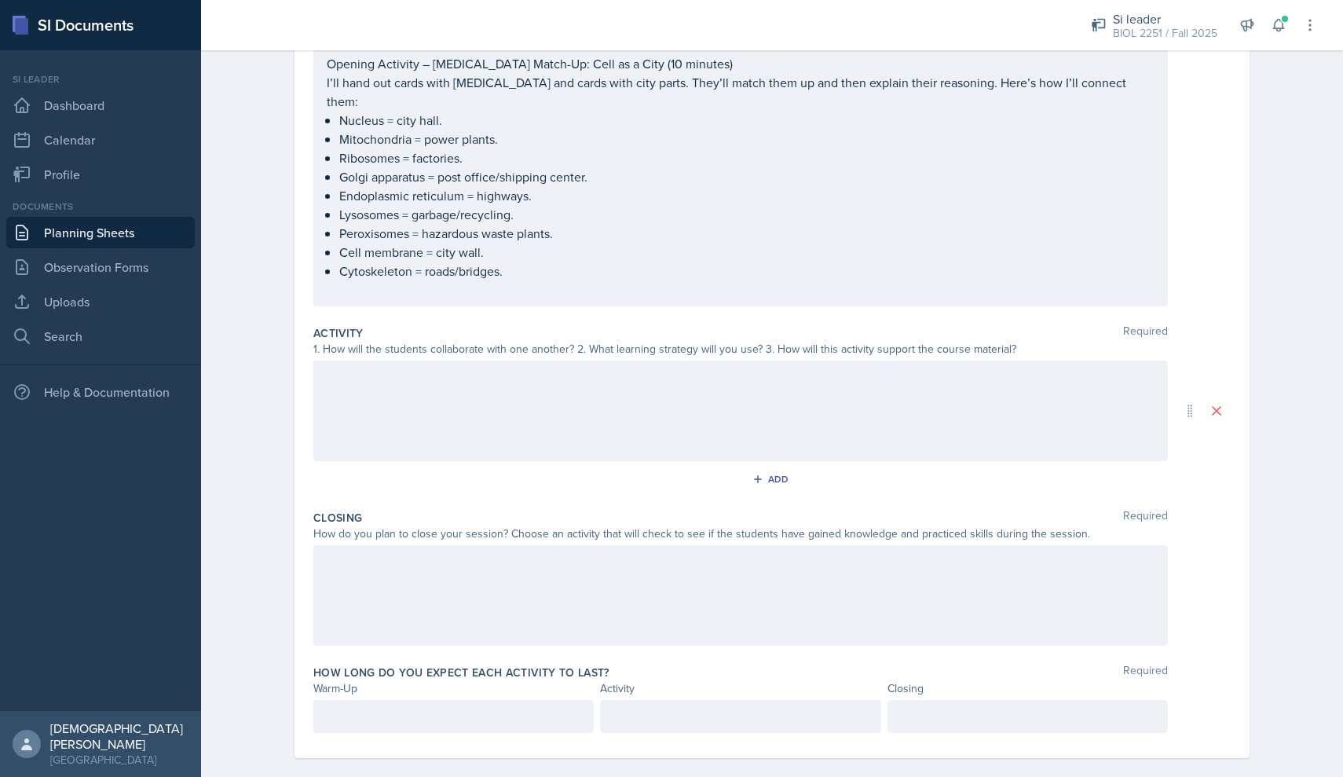
click at [471, 383] on div at bounding box center [740, 411] width 855 height 101
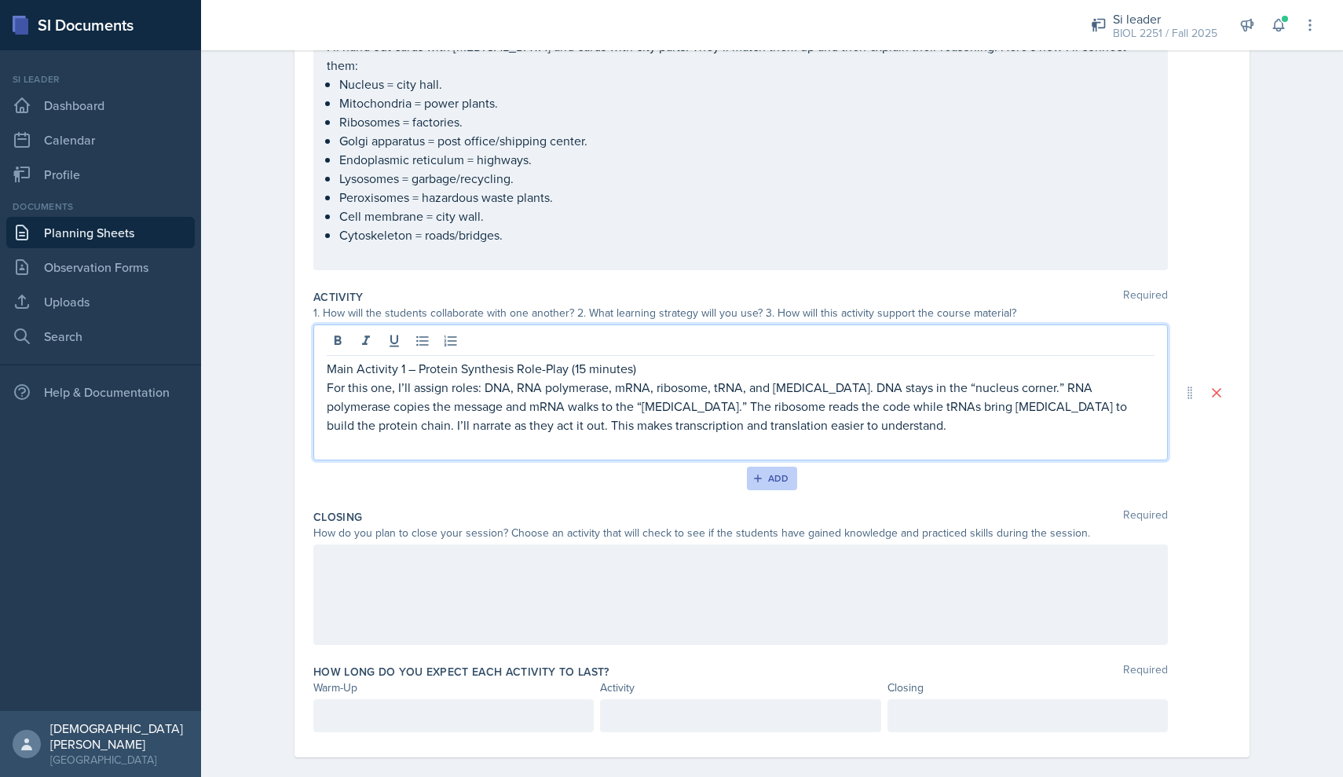
scroll to position [254, 0]
click at [761, 474] on icon "button" at bounding box center [757, 479] width 11 height 11
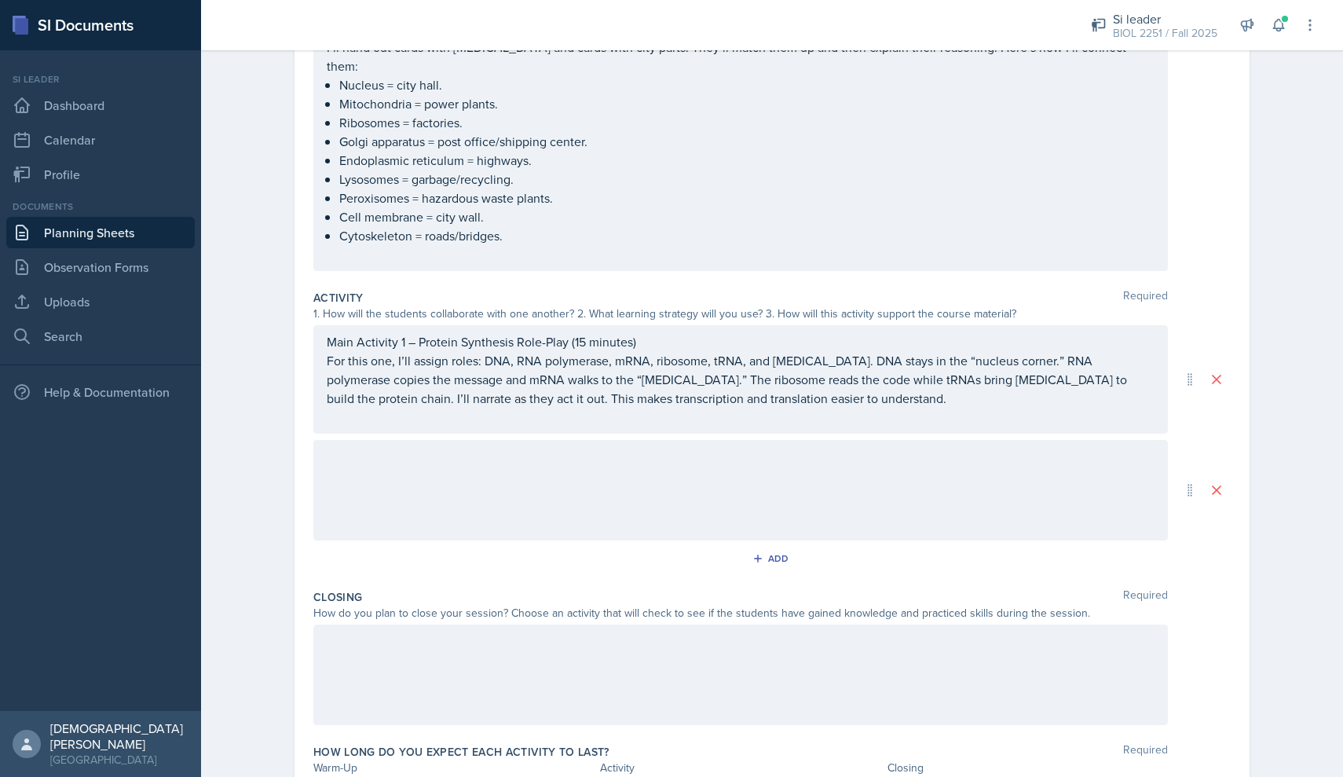
click at [423, 449] on div at bounding box center [740, 490] width 855 height 101
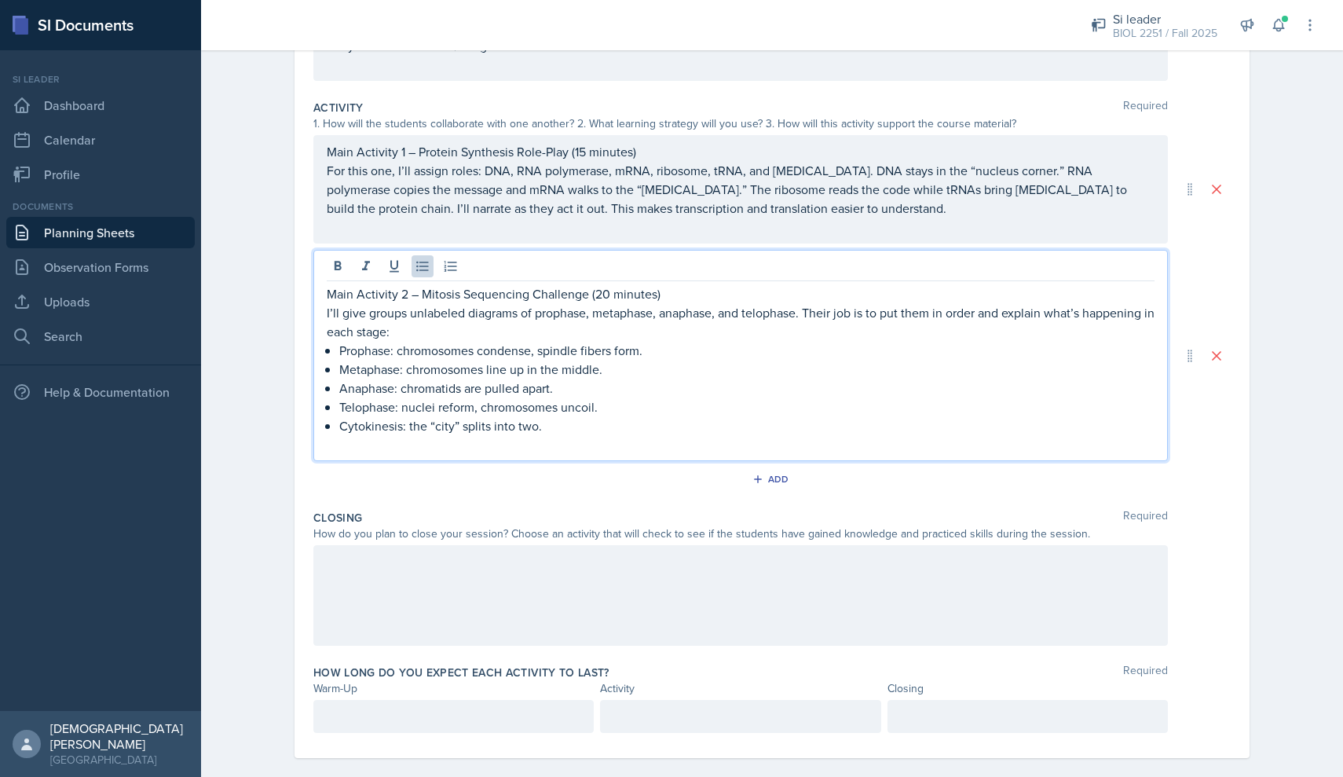
scroll to position [0, 0]
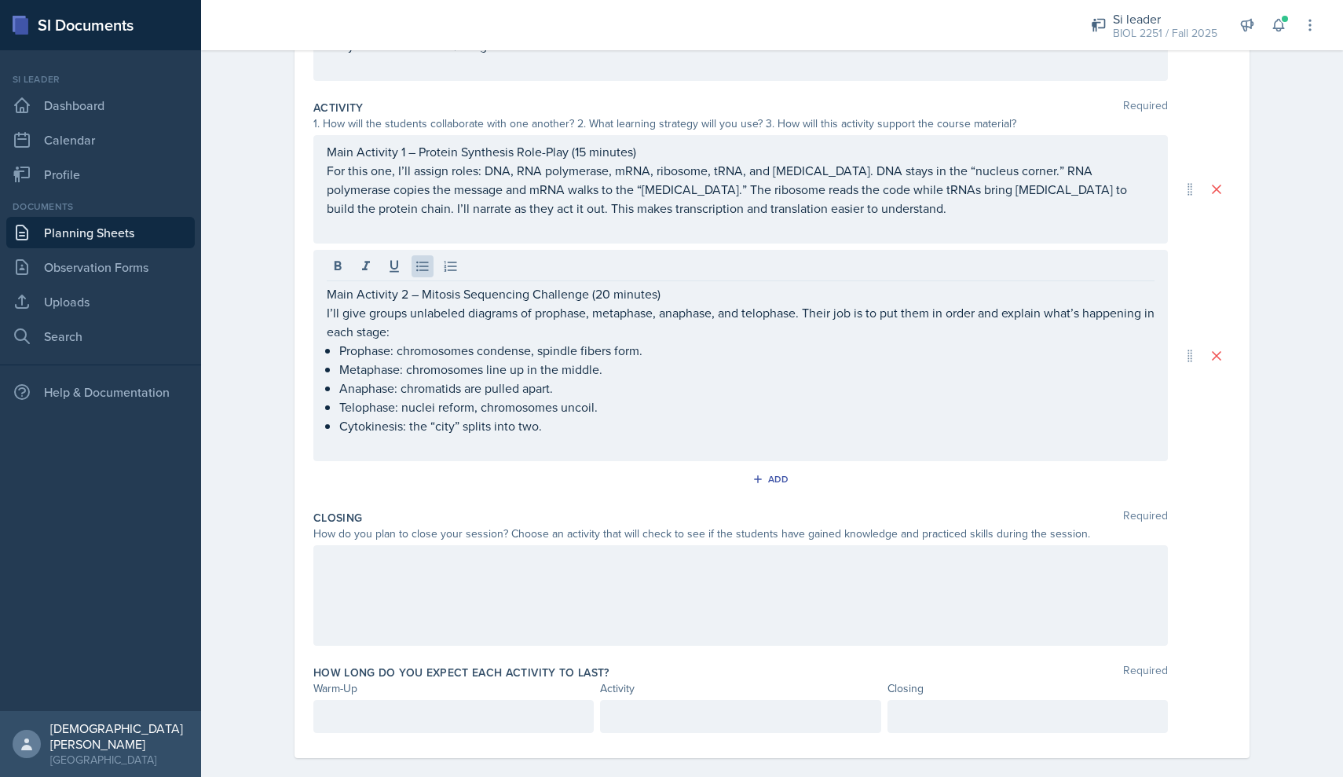
click at [460, 574] on div at bounding box center [740, 595] width 855 height 101
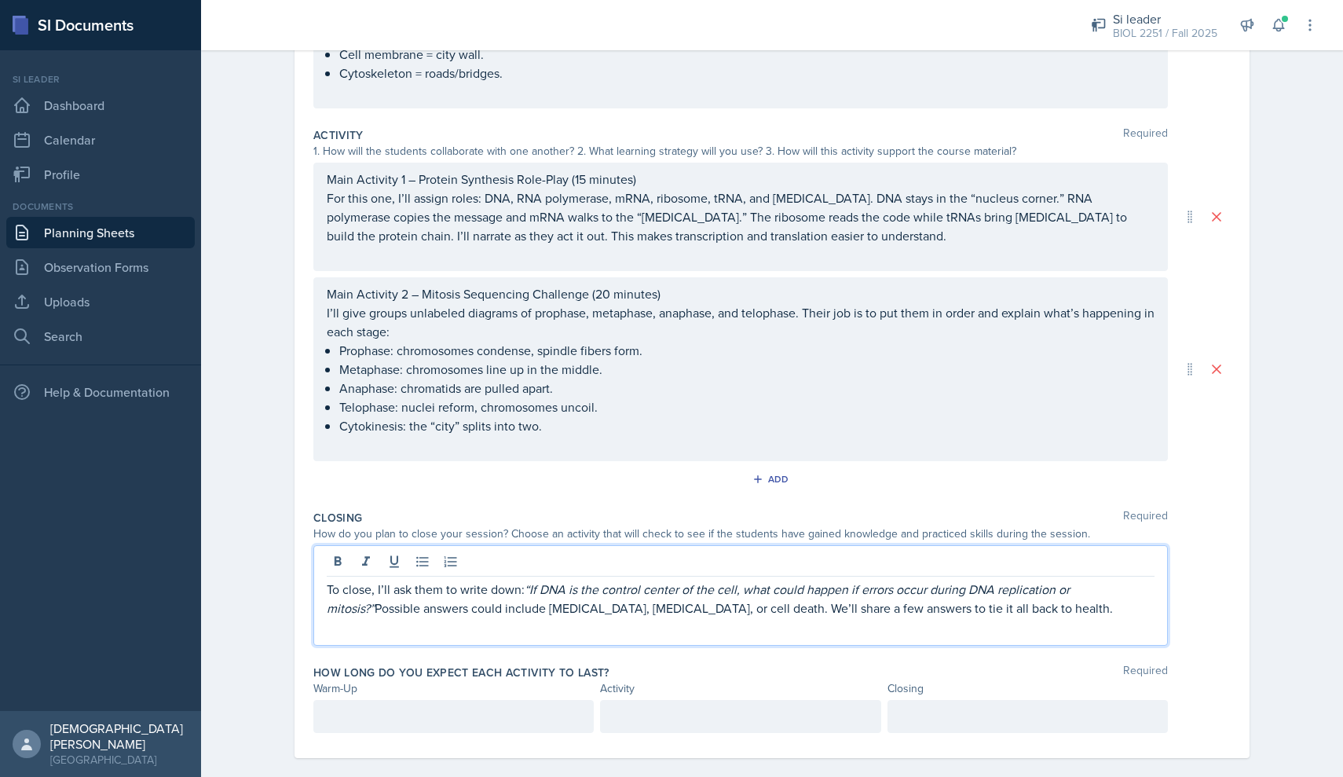
click at [442, 700] on div at bounding box center [453, 716] width 280 height 33
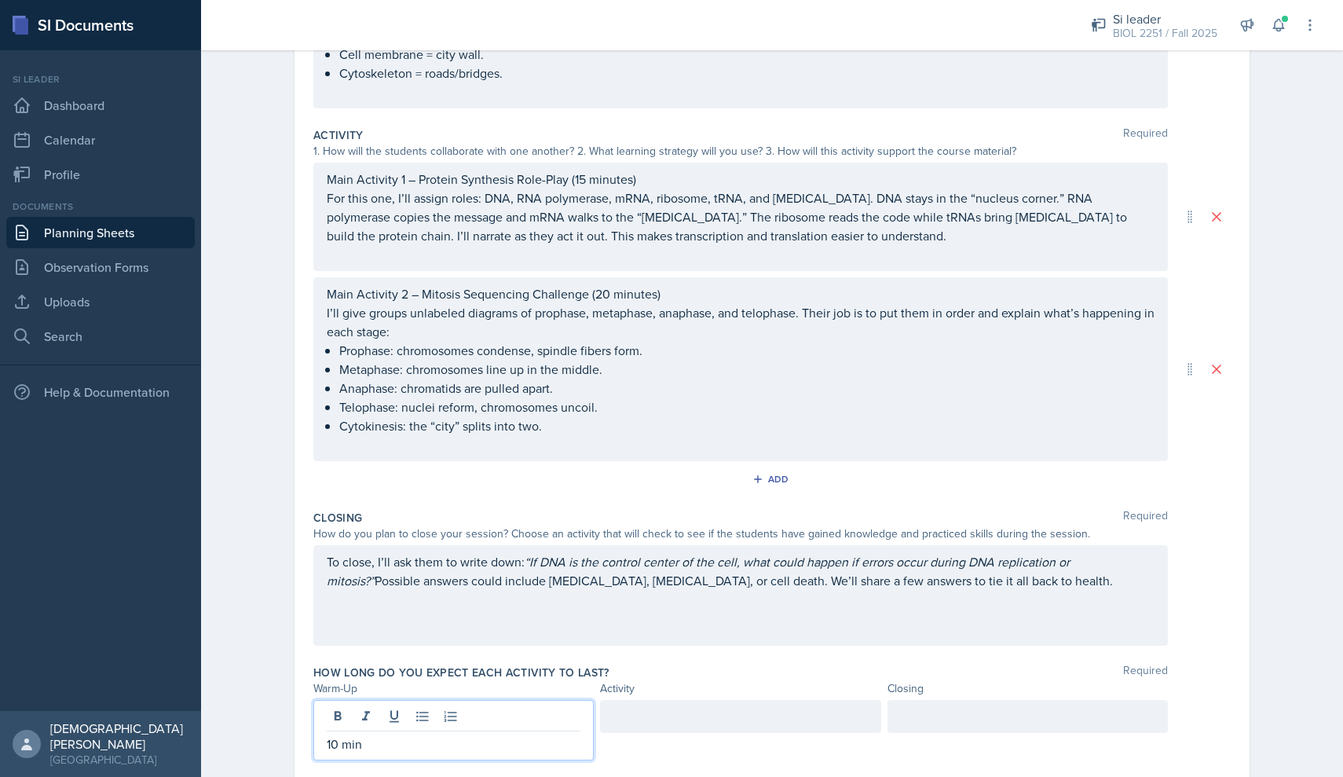
click at [755, 705] on div at bounding box center [740, 716] width 280 height 33
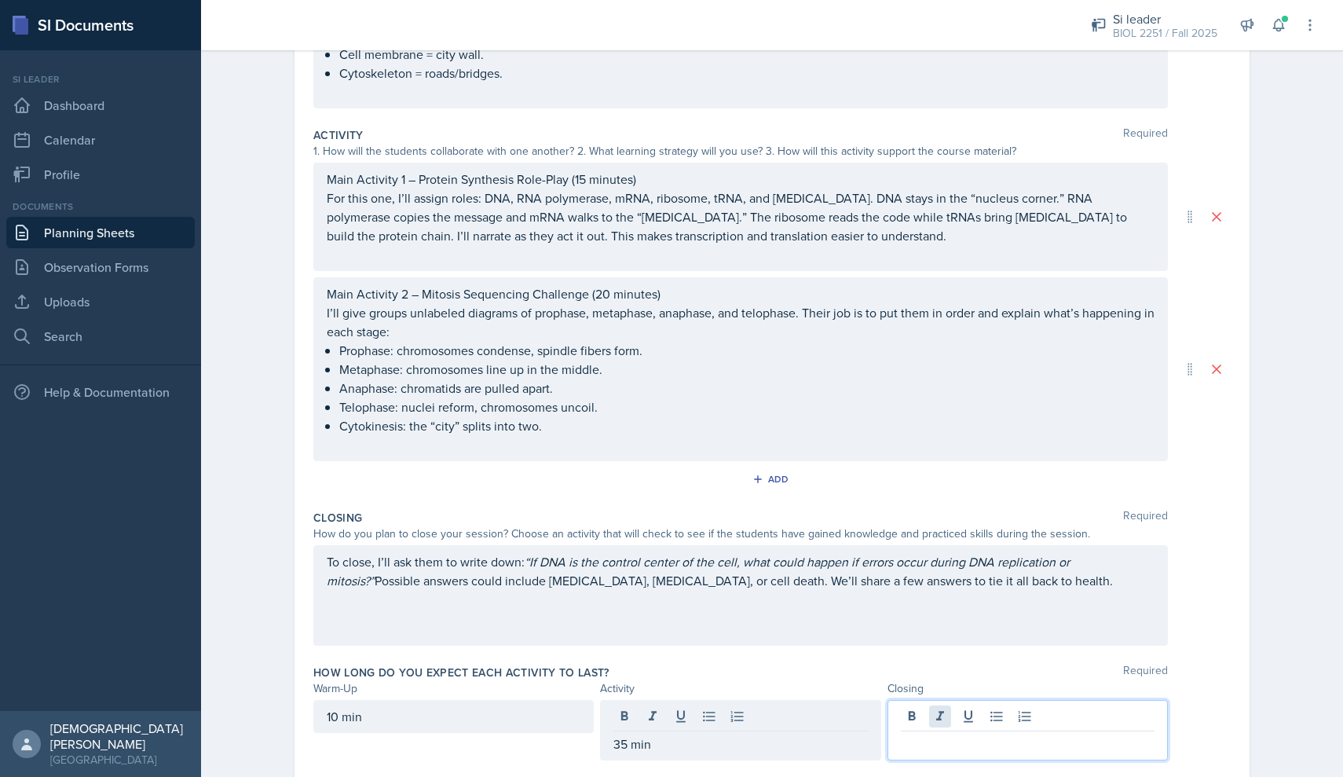
click at [929, 700] on div at bounding box center [1028, 730] width 280 height 60
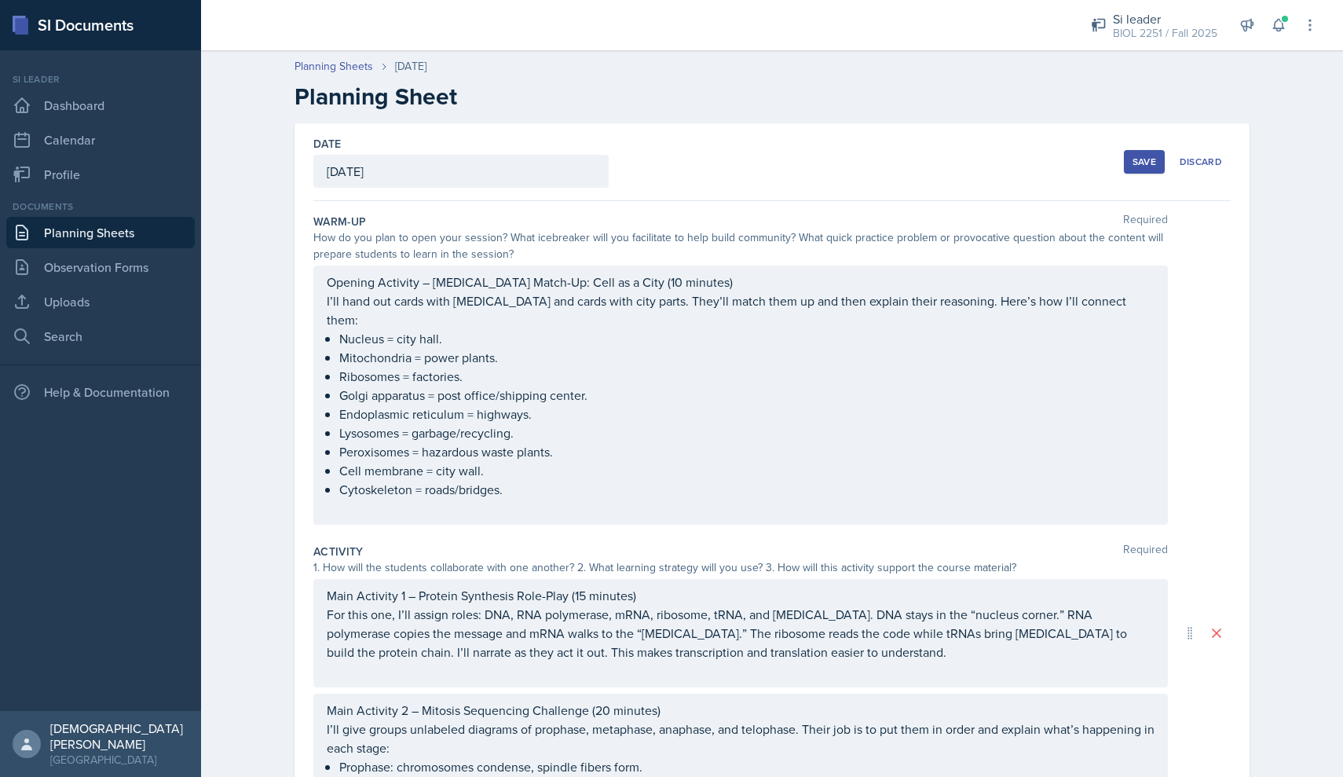
click at [1145, 159] on div "Save" at bounding box center [1145, 162] width 24 height 13
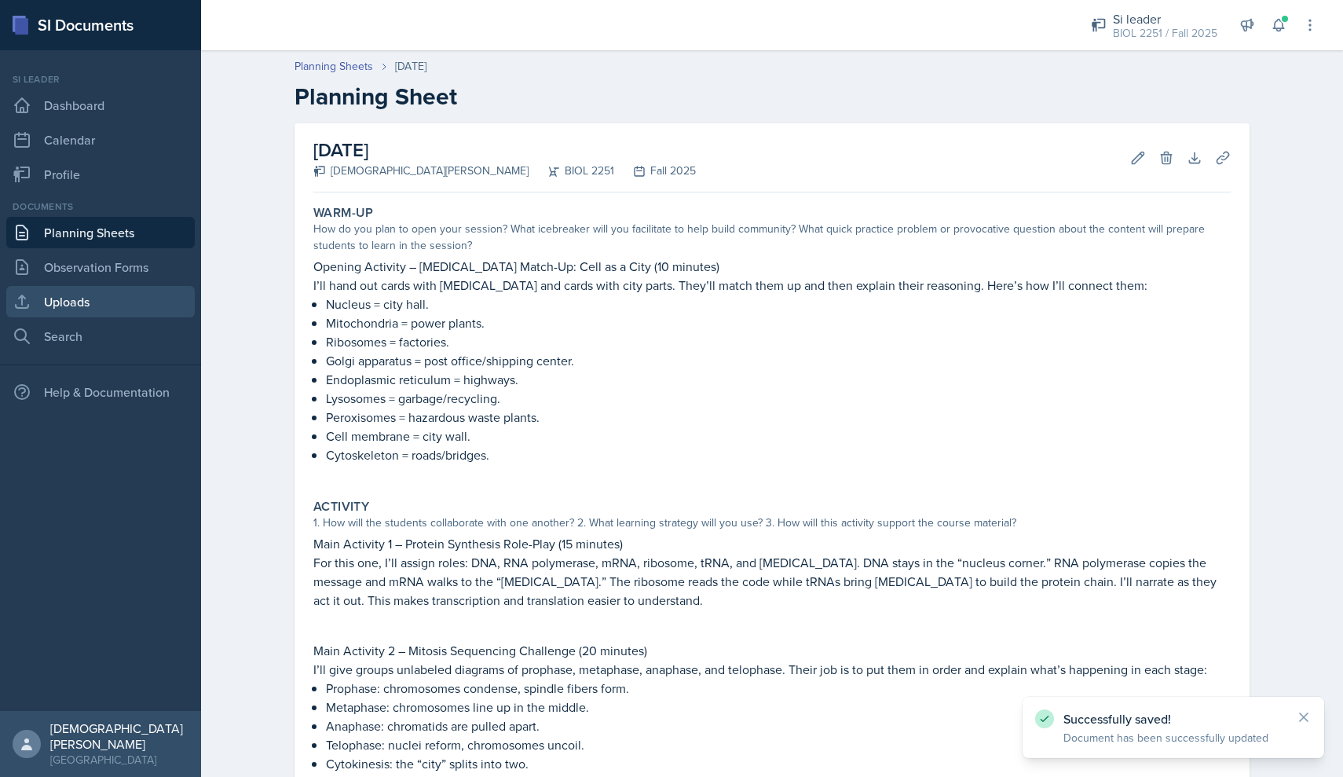
click at [81, 309] on link "Uploads" at bounding box center [100, 301] width 189 height 31
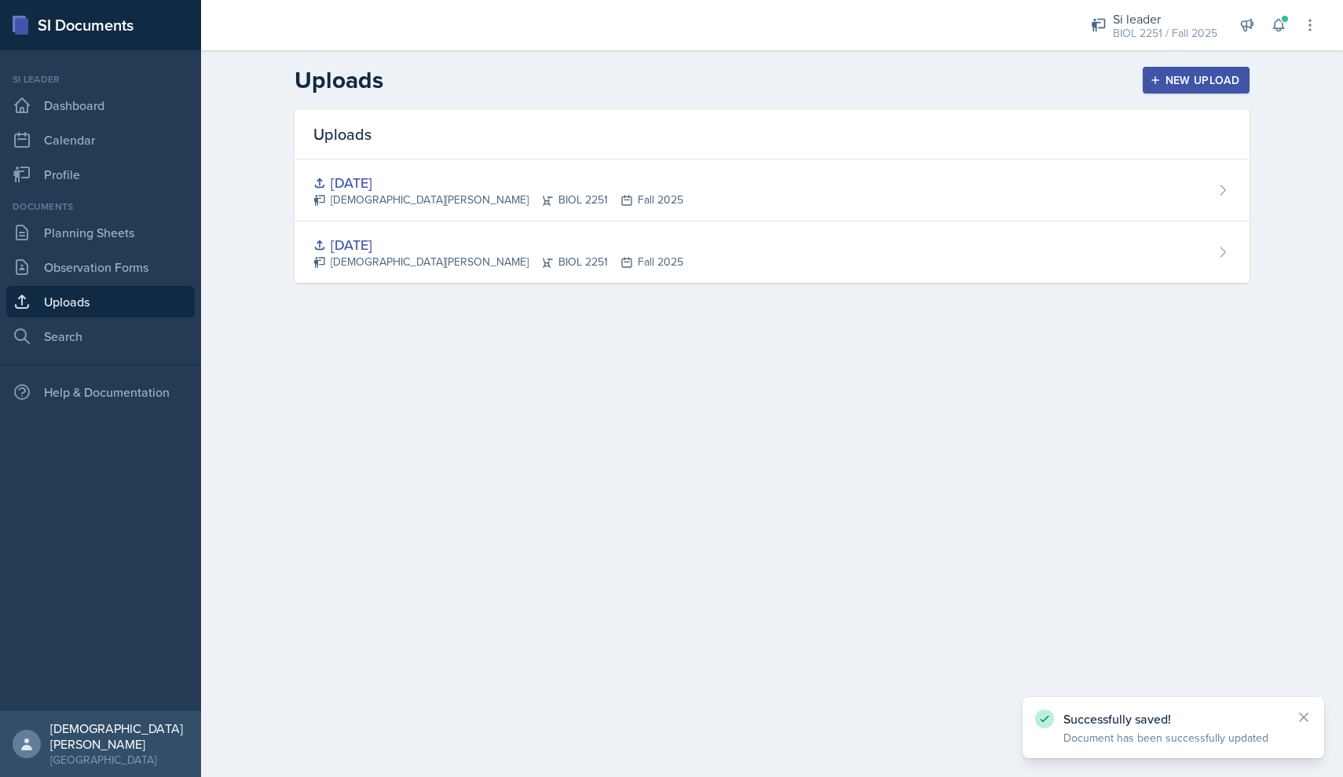
click at [1170, 78] on div "New Upload" at bounding box center [1196, 80] width 87 height 13
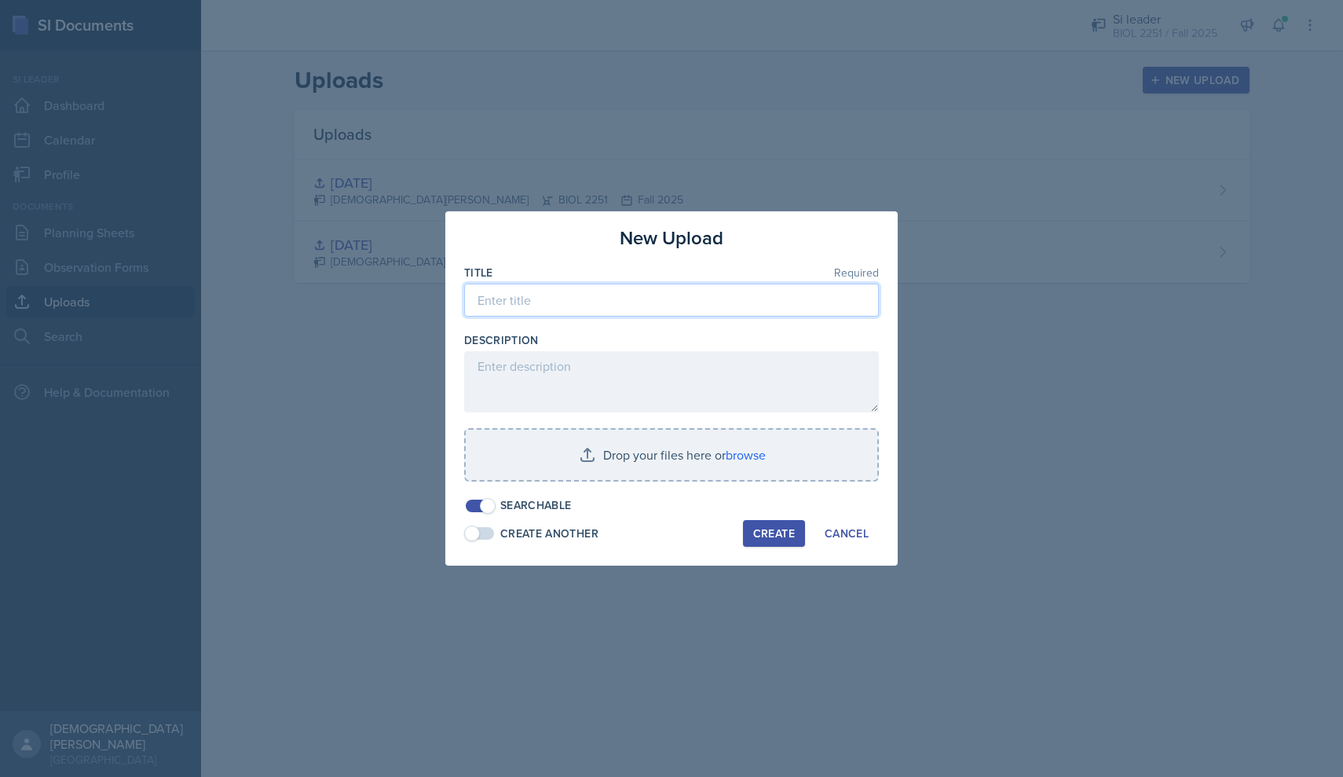
click at [537, 294] on input at bounding box center [671, 300] width 415 height 33
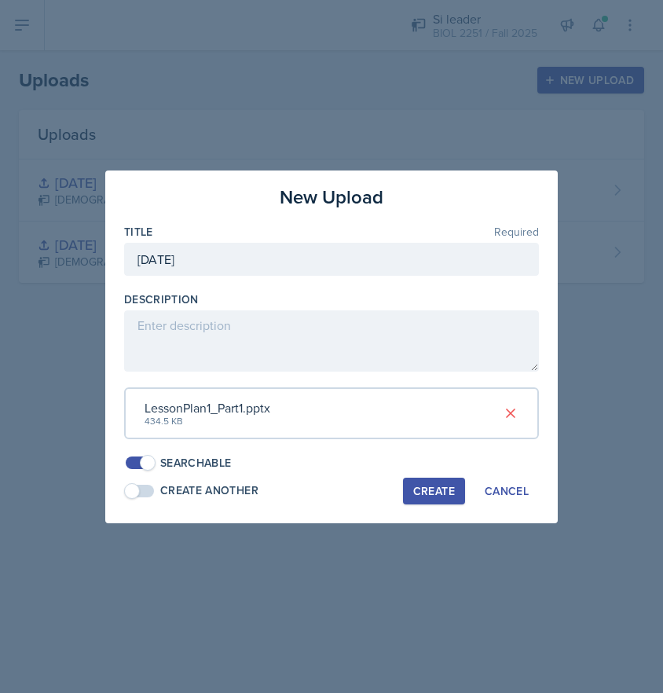
type input "[DATE]"
click at [421, 485] on div "Create" at bounding box center [434, 491] width 42 height 13
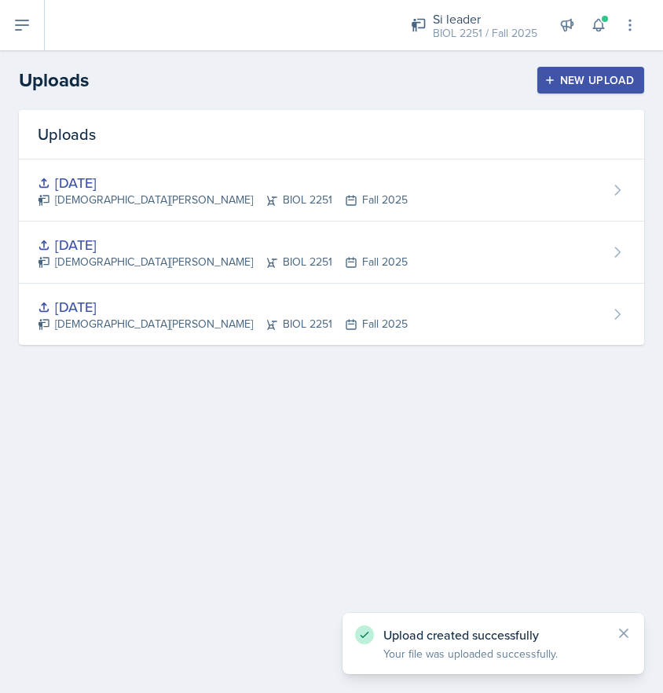
click at [605, 76] on div "New Upload" at bounding box center [590, 80] width 87 height 13
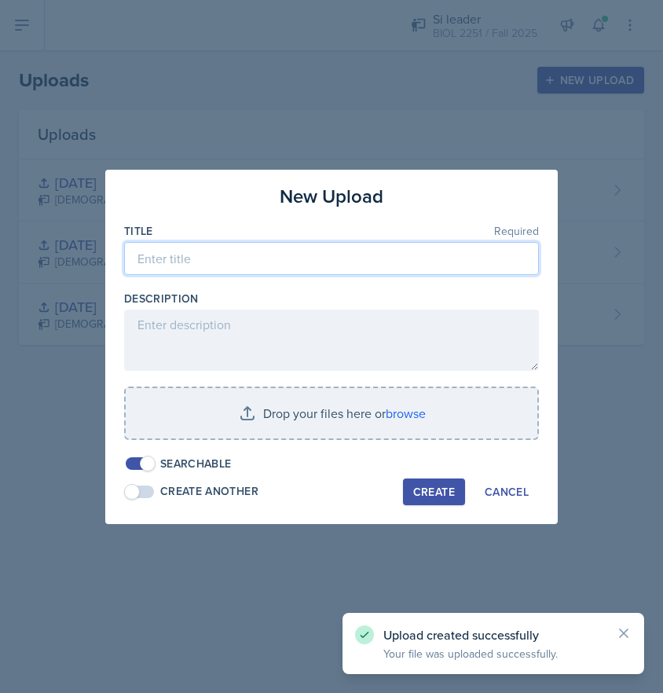
click at [299, 257] on input at bounding box center [331, 258] width 415 height 33
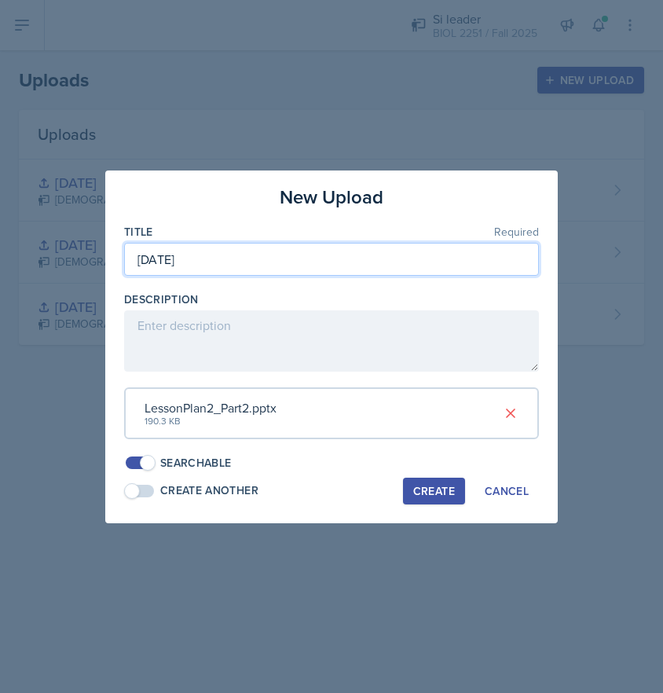
type input "[DATE]"
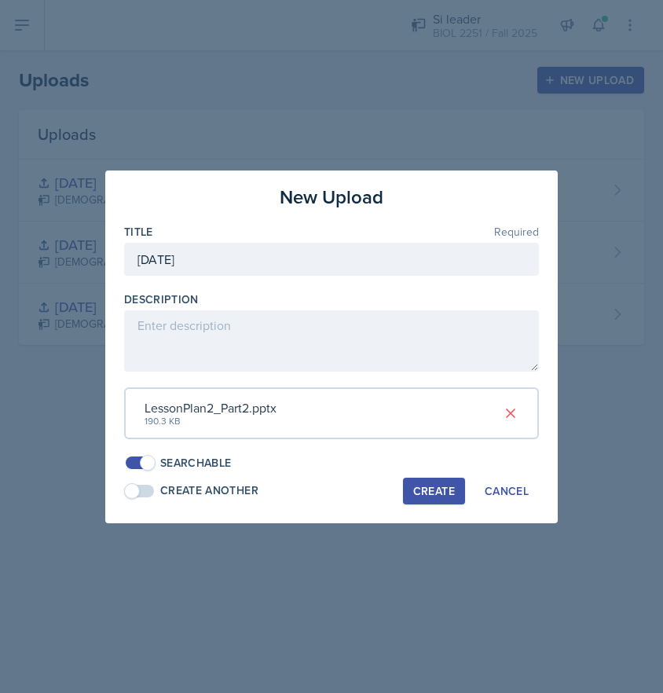
click at [427, 486] on div "Create" at bounding box center [434, 491] width 42 height 13
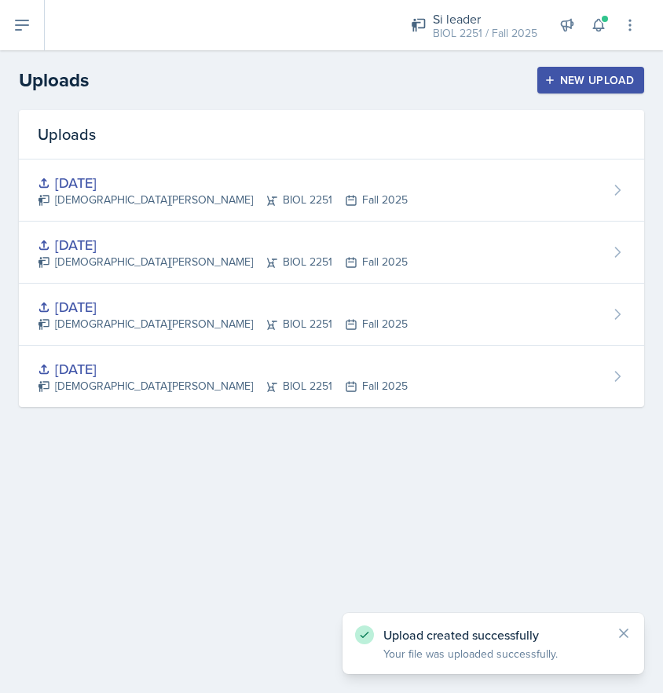
click at [18, 35] on button at bounding box center [22, 25] width 45 height 50
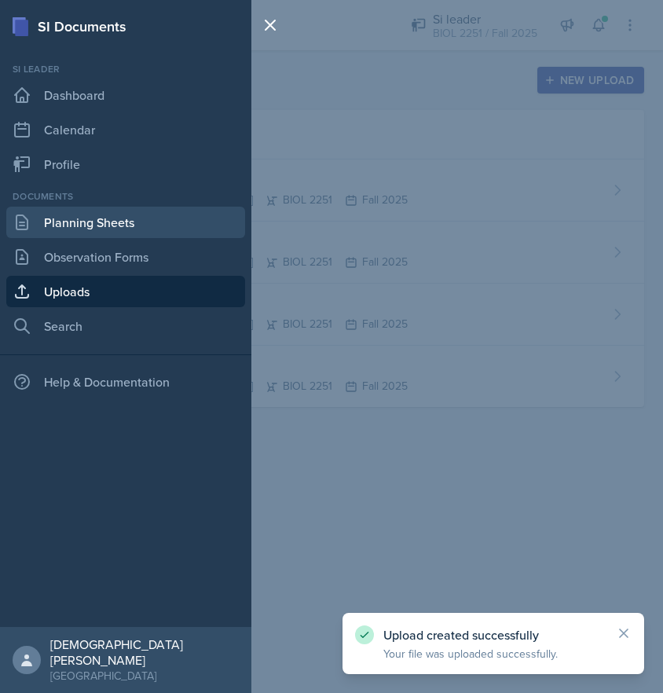
click at [78, 222] on link "Planning Sheets" at bounding box center [125, 222] width 239 height 31
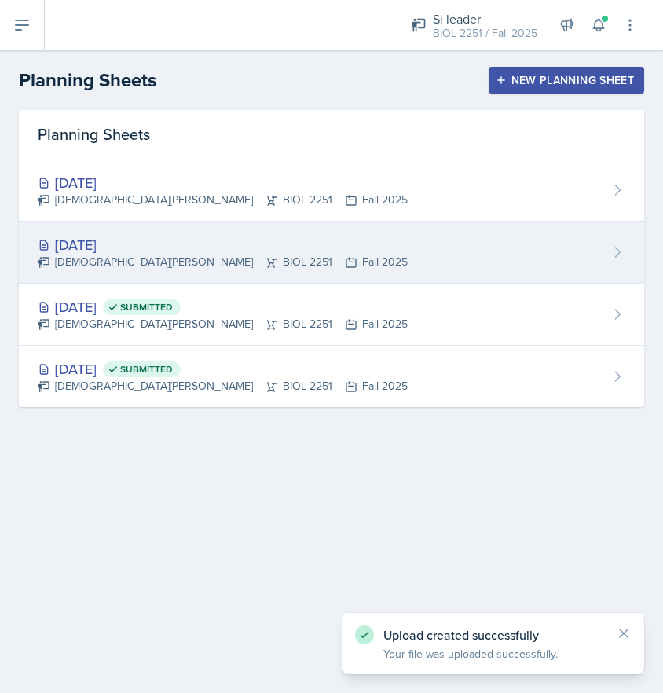
click at [374, 251] on div "[DATE] [PERSON_NAME] BIOL 2251 Fall 2025" at bounding box center [331, 253] width 625 height 62
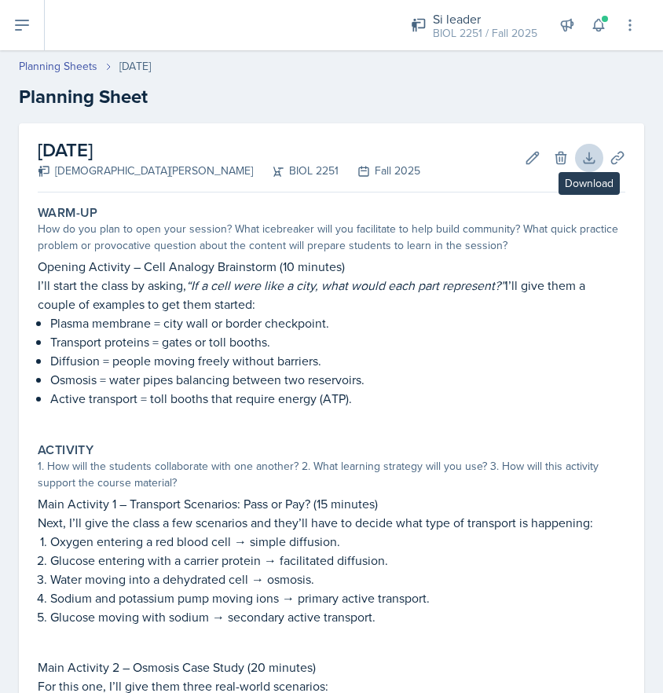
click at [588, 158] on icon at bounding box center [589, 158] width 16 height 16
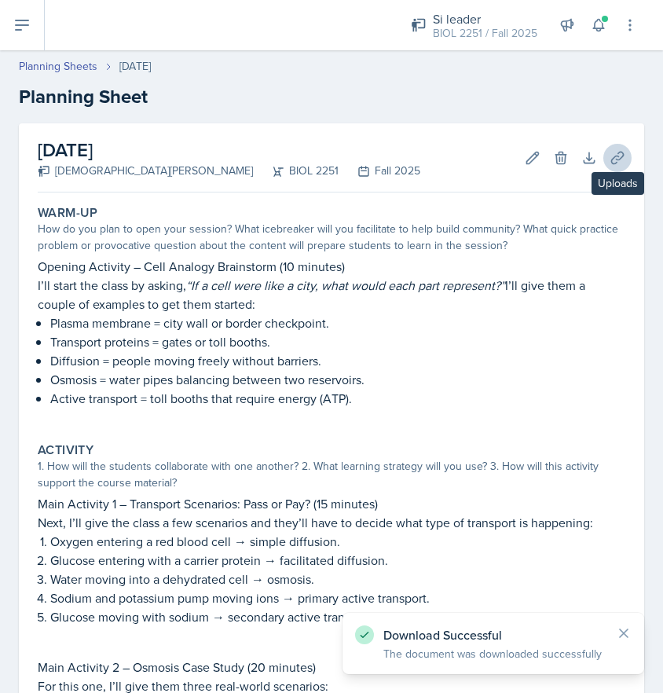
click at [613, 157] on icon at bounding box center [618, 158] width 16 height 16
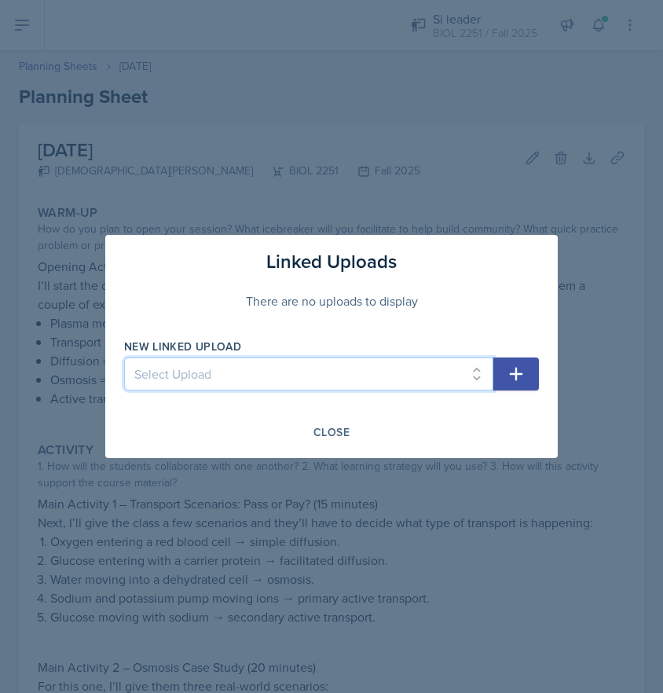
select select "dd075972-f7fd-4dc2-bf92-59a1b68b031e"
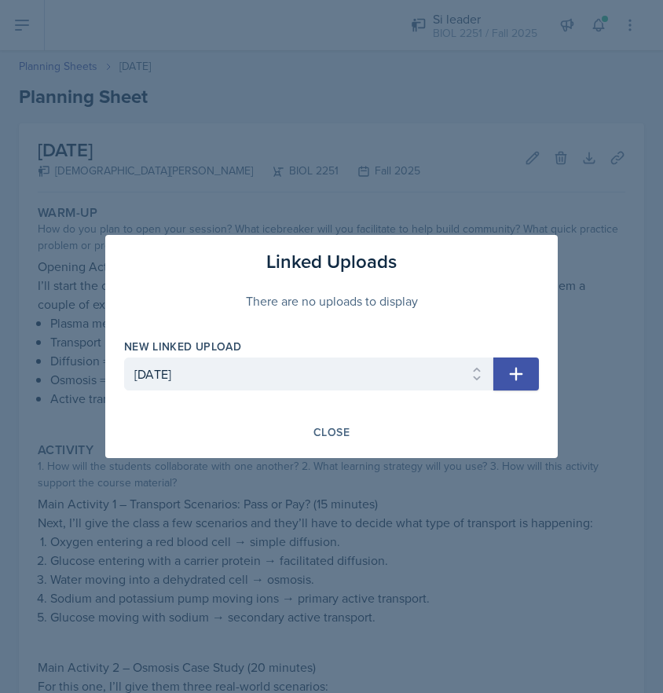
click at [508, 372] on icon "button" at bounding box center [516, 373] width 19 height 19
select select
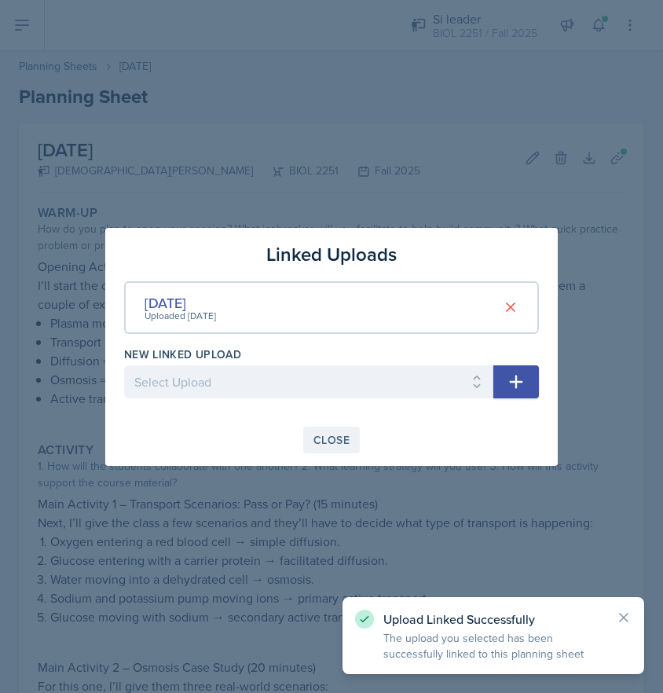
click at [332, 438] on div "Close" at bounding box center [331, 440] width 36 height 13
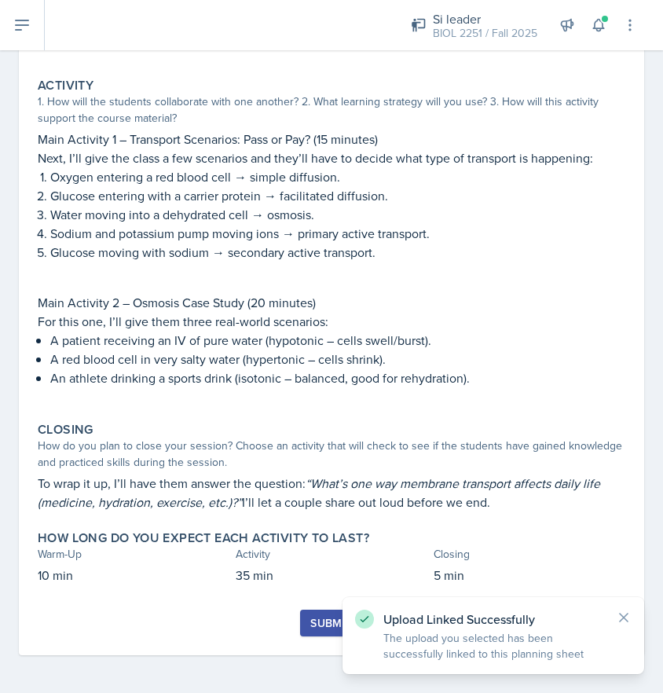
scroll to position [364, 0]
click at [317, 629] on div "Submit" at bounding box center [331, 623] width 42 height 13
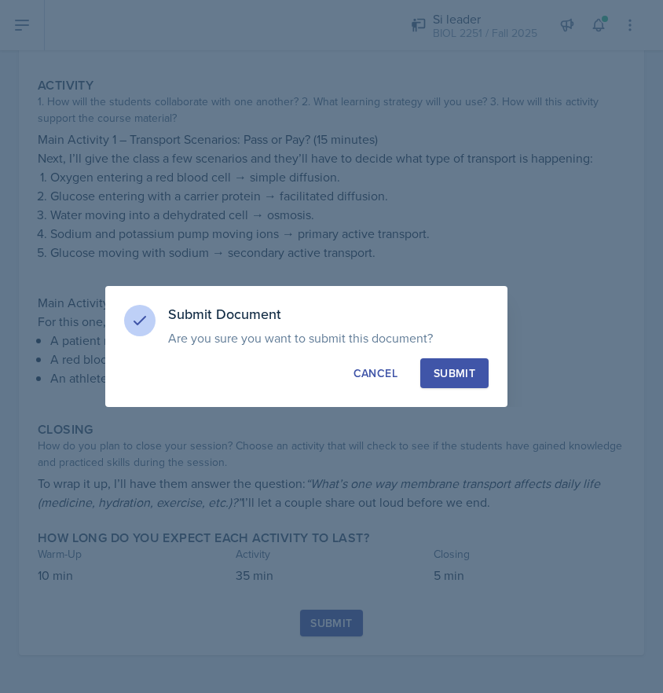
click at [443, 375] on div "Submit" at bounding box center [455, 373] width 42 height 16
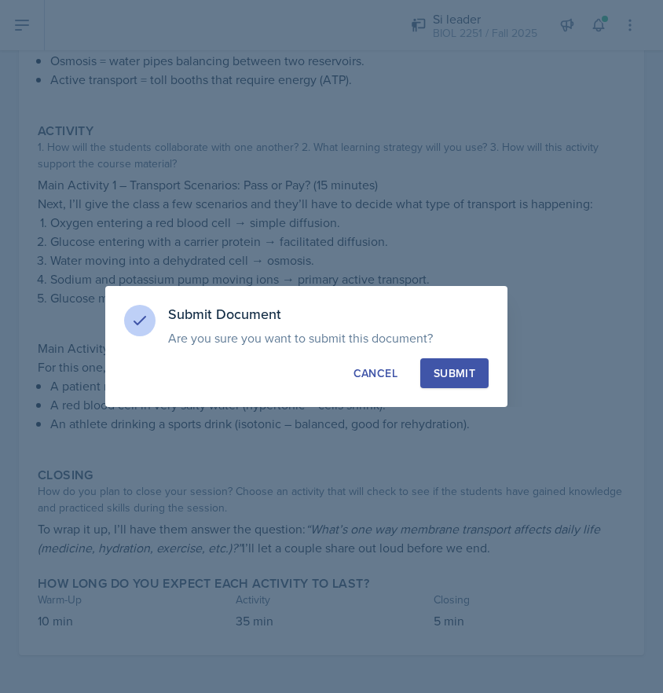
scroll to position [319, 0]
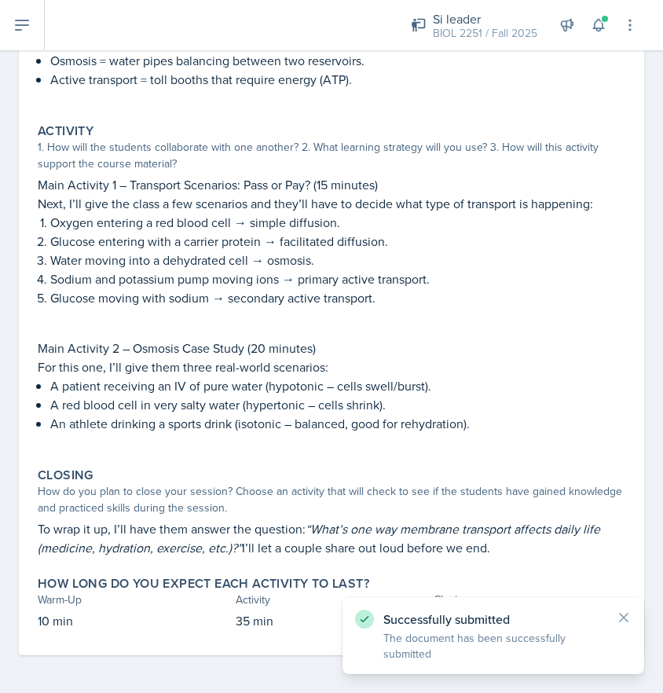
click at [27, 38] on button at bounding box center [22, 25] width 45 height 50
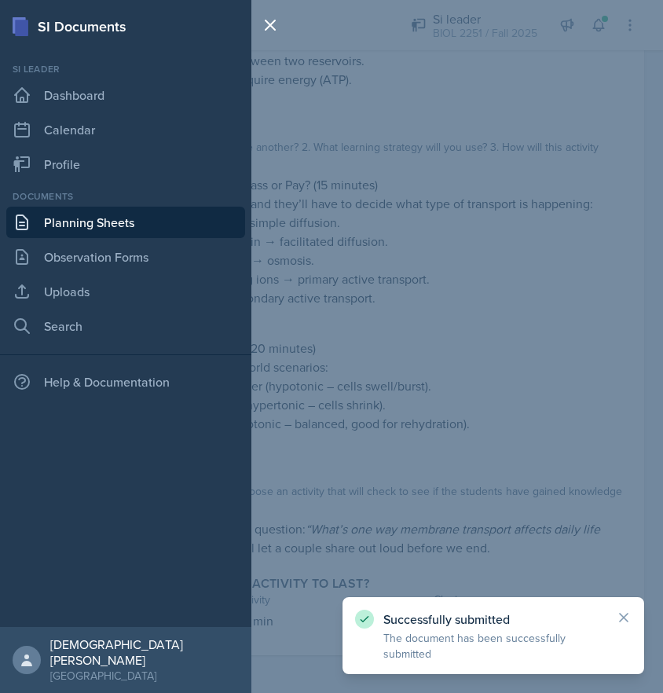
click at [97, 218] on link "Planning Sheets" at bounding box center [125, 222] width 239 height 31
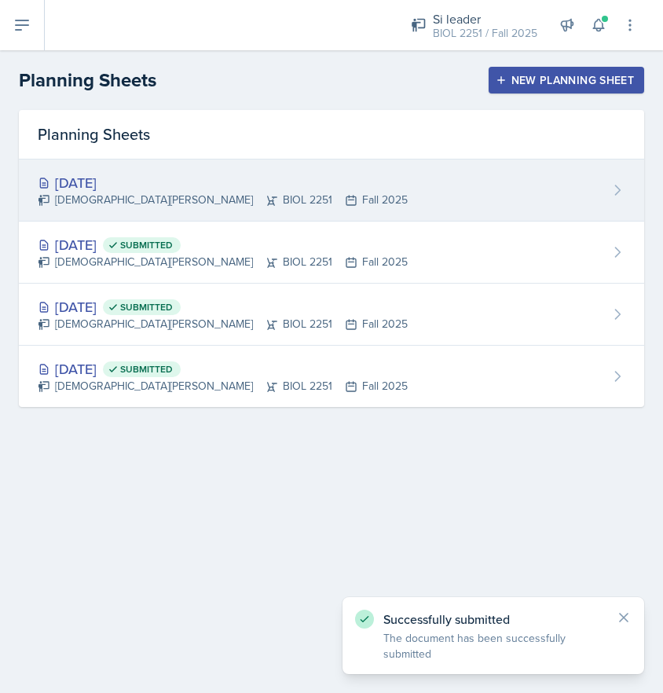
click at [221, 187] on div "[DATE]" at bounding box center [223, 182] width 370 height 21
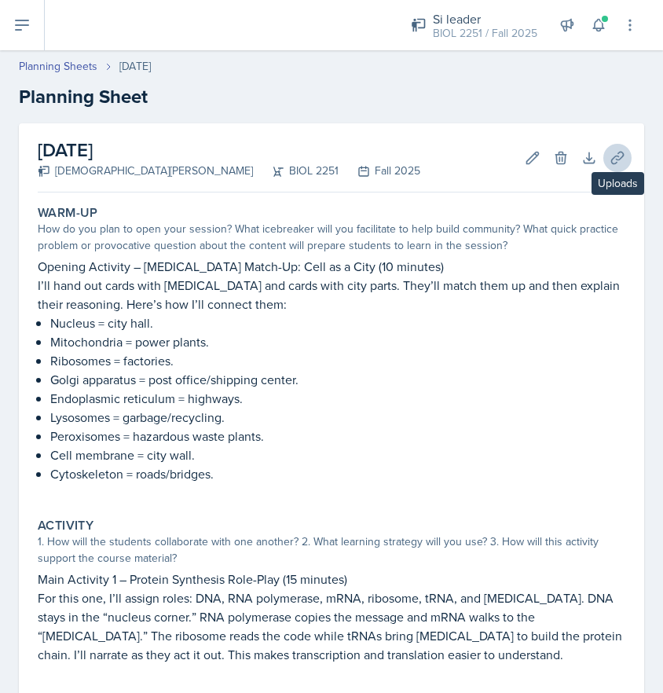
click at [616, 155] on icon at bounding box center [618, 158] width 16 height 16
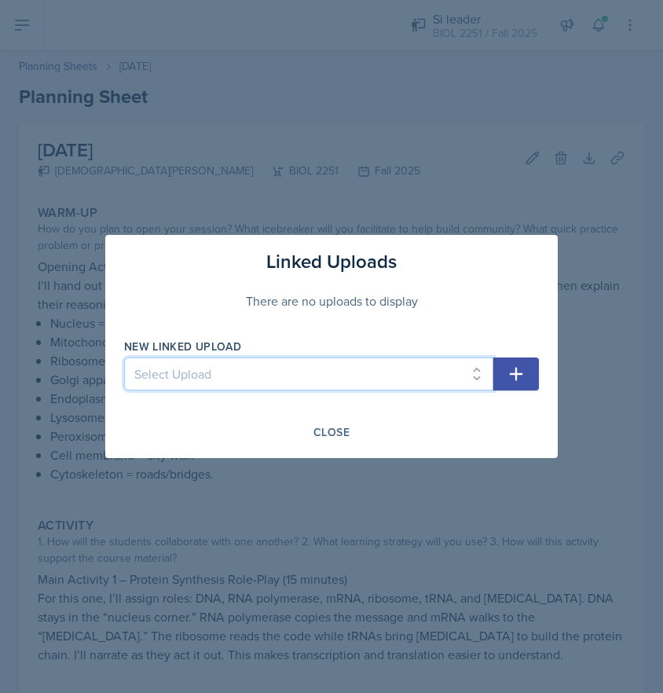
select select "b8c59fef-ef87-4cf3-a8dc-415a54d590f8"
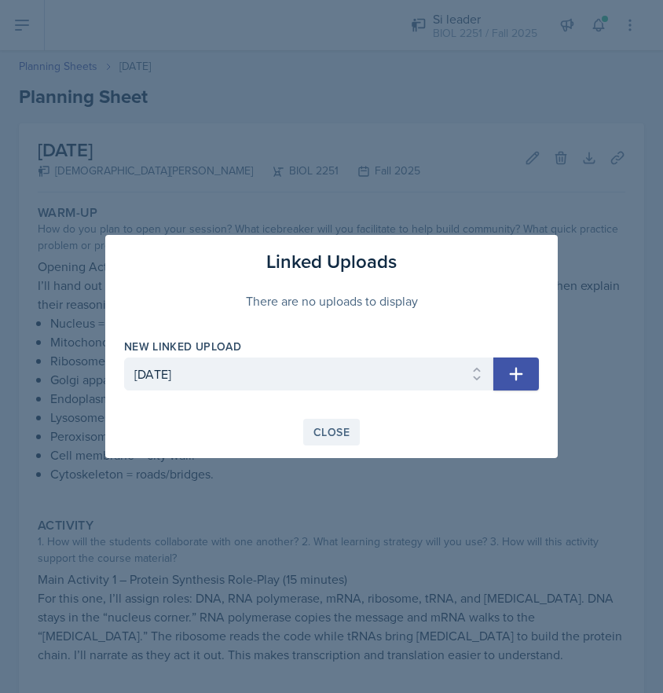
click at [325, 426] on div "Close" at bounding box center [331, 432] width 36 height 13
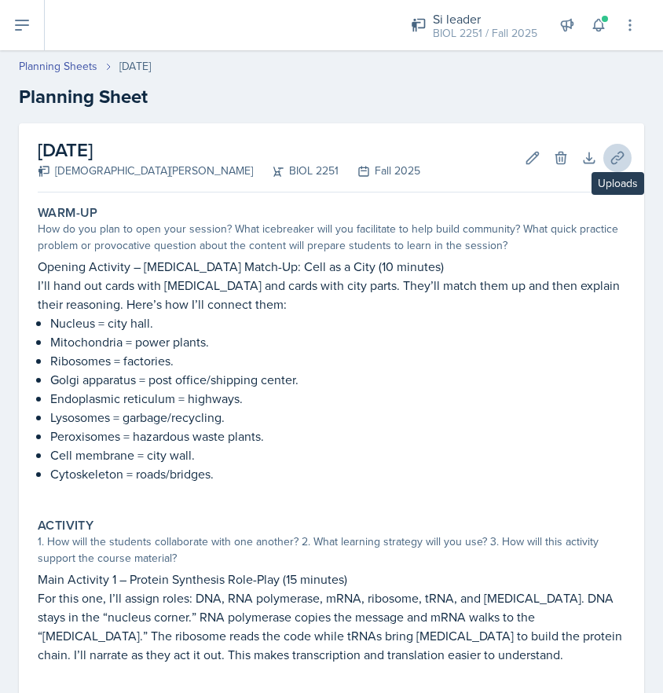
click at [619, 159] on icon at bounding box center [617, 158] width 12 height 12
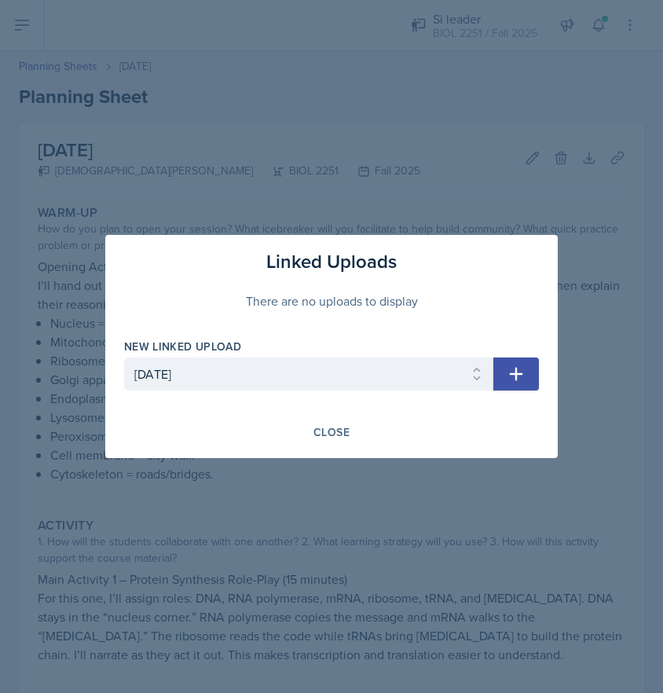
click at [509, 380] on icon "button" at bounding box center [516, 373] width 19 height 19
select select
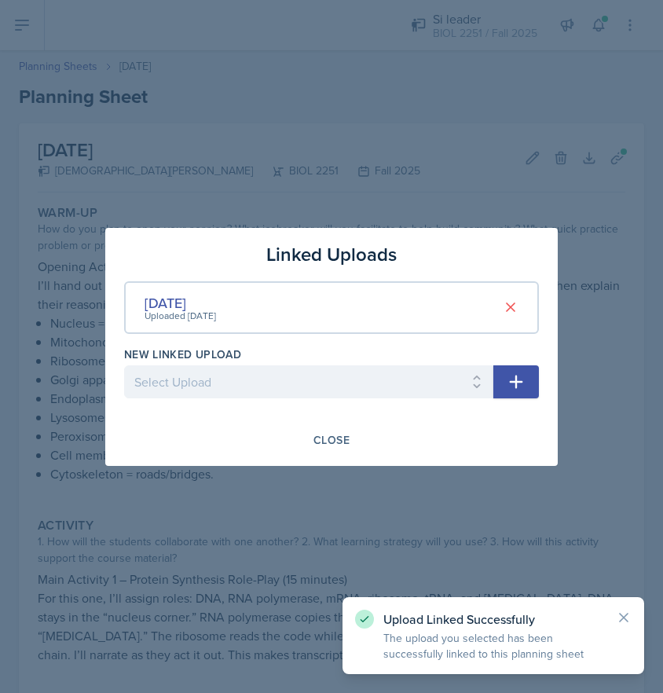
click at [475, 185] on div at bounding box center [331, 346] width 663 height 693
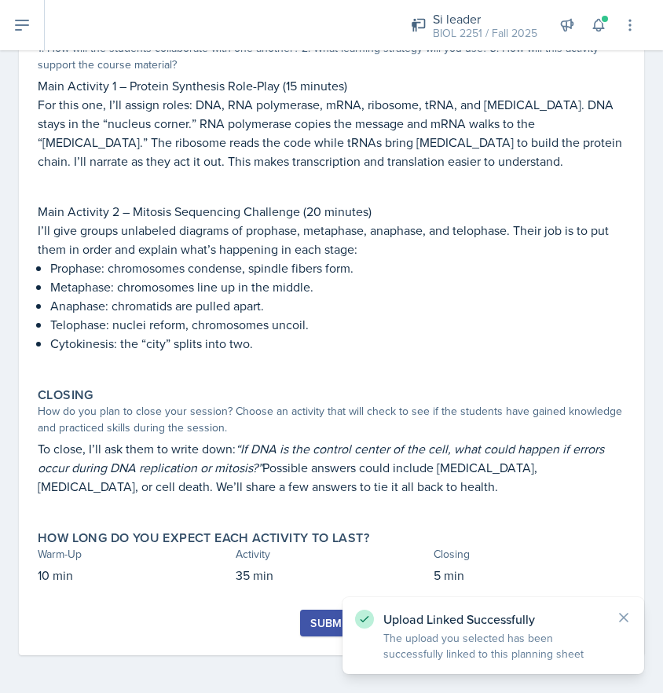
scroll to position [493, 0]
click at [314, 628] on div "Submit" at bounding box center [331, 623] width 42 height 13
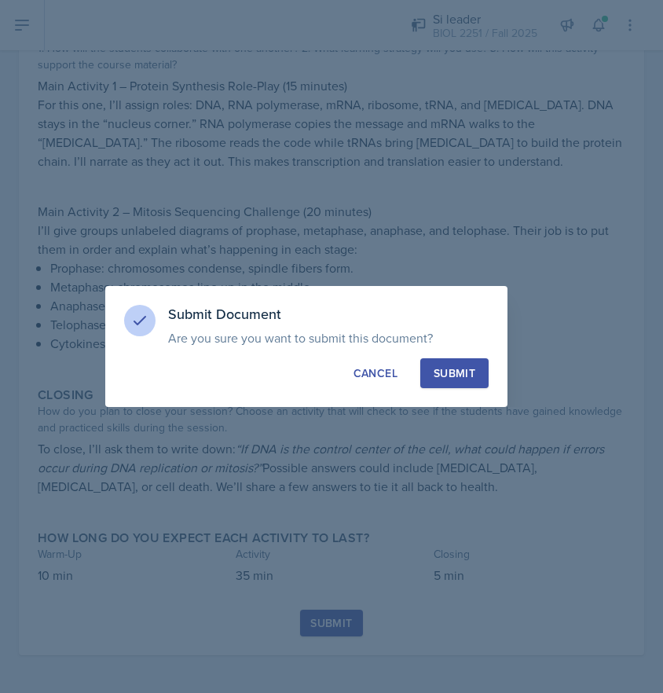
click at [442, 371] on div "Submit" at bounding box center [455, 373] width 42 height 16
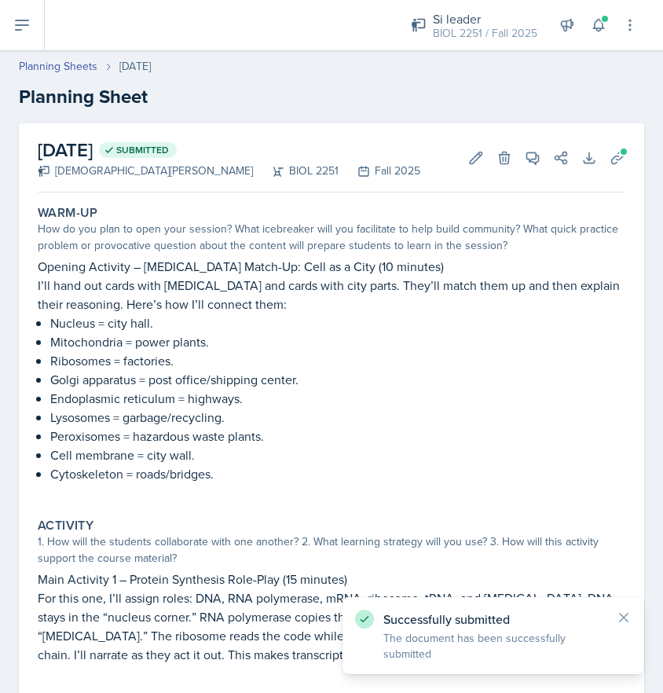
scroll to position [0, 0]
